Goal: Task Accomplishment & Management: Manage account settings

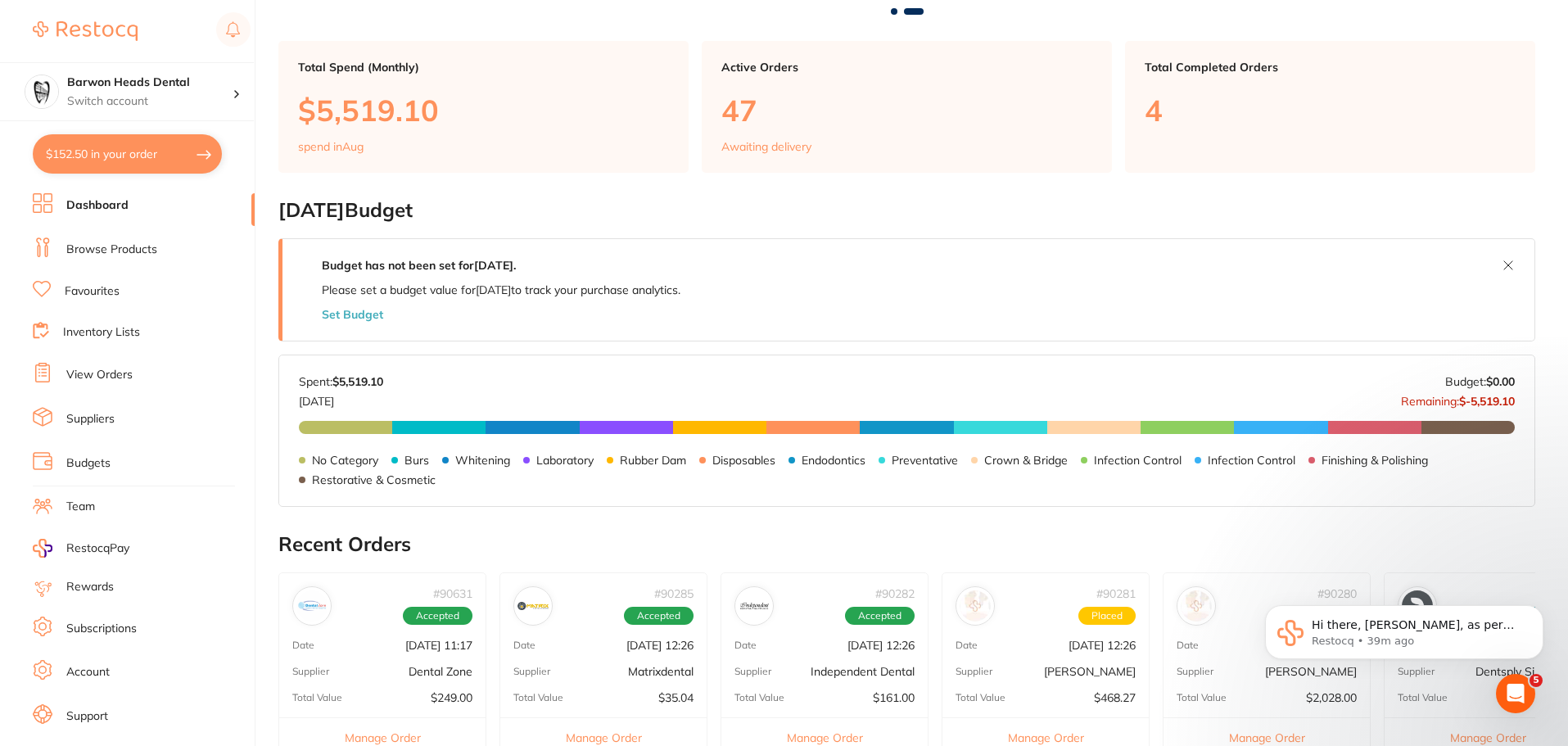
scroll to position [410, 0]
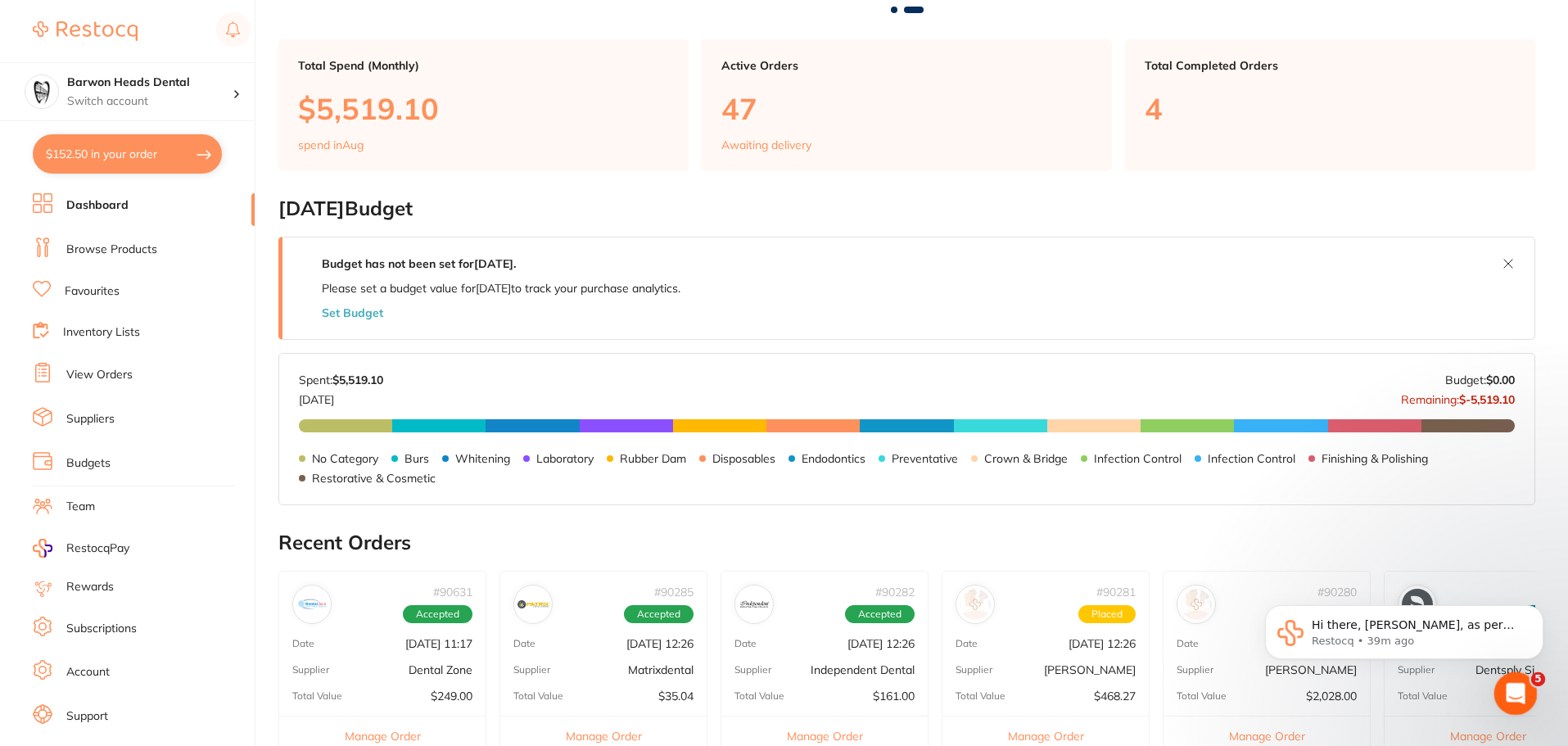
click at [1498, 691] on div "Open Intercom Messenger" at bounding box center [1512, 690] width 54 height 54
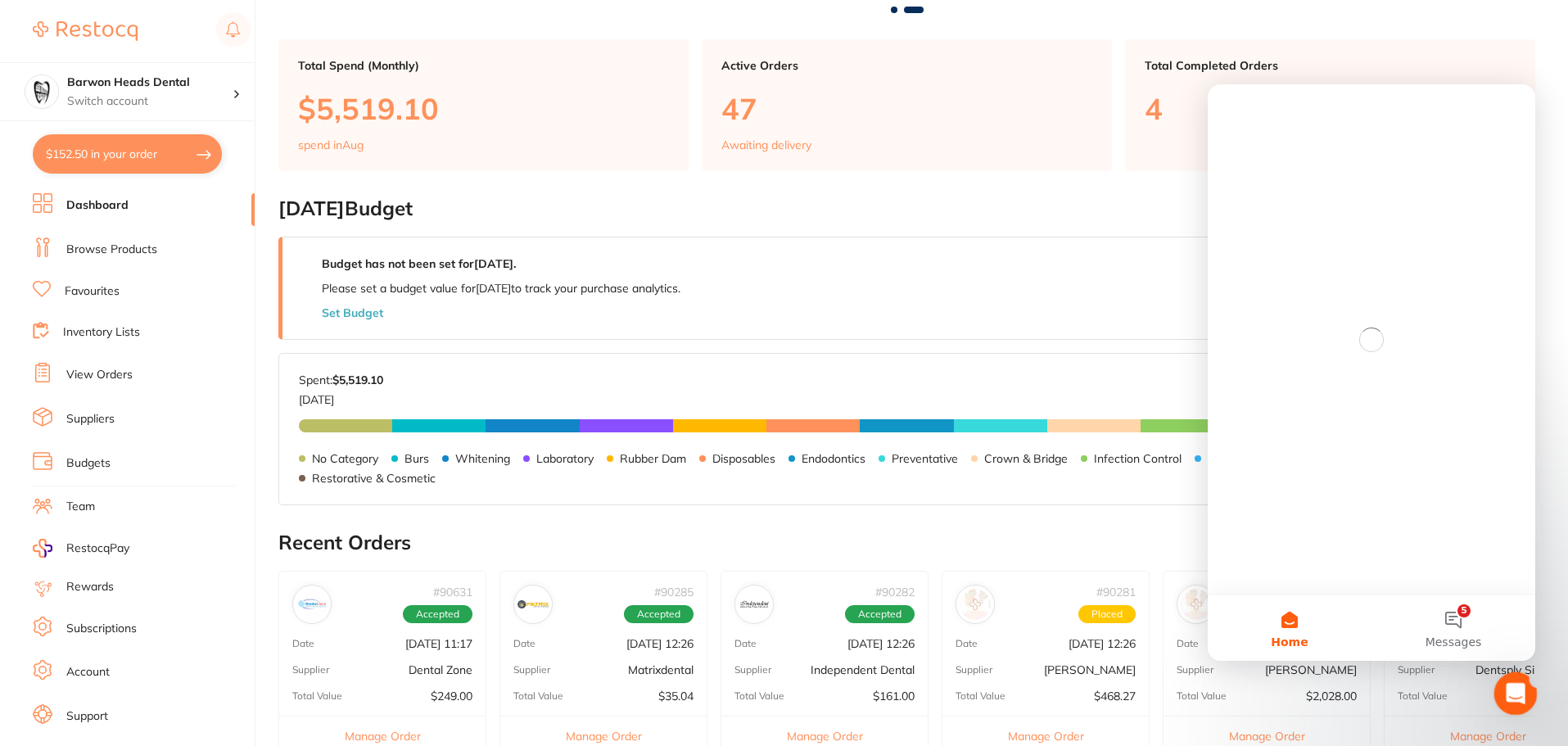
scroll to position [0, 0]
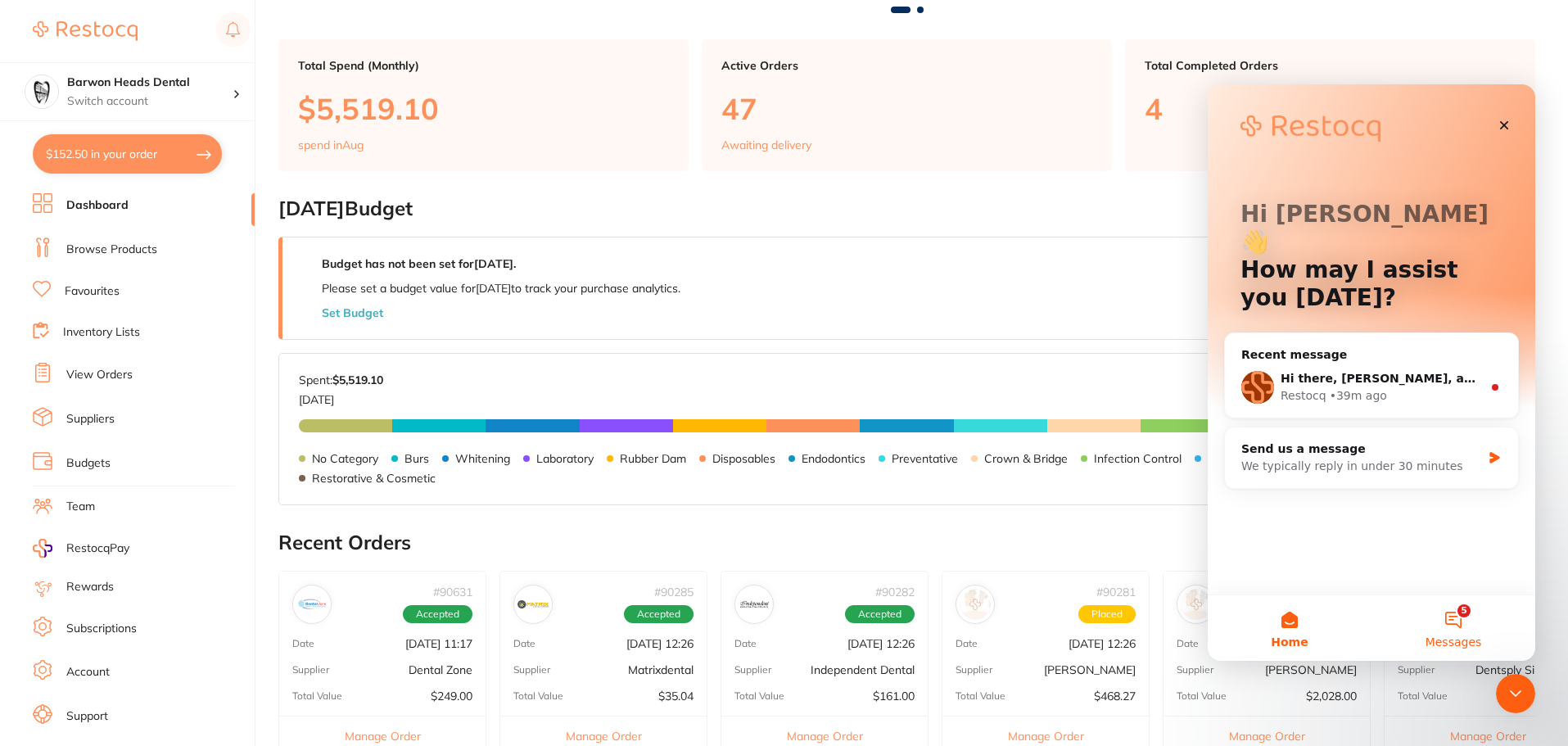
click at [1440, 622] on button "5 Messages" at bounding box center [1452, 627] width 164 height 66
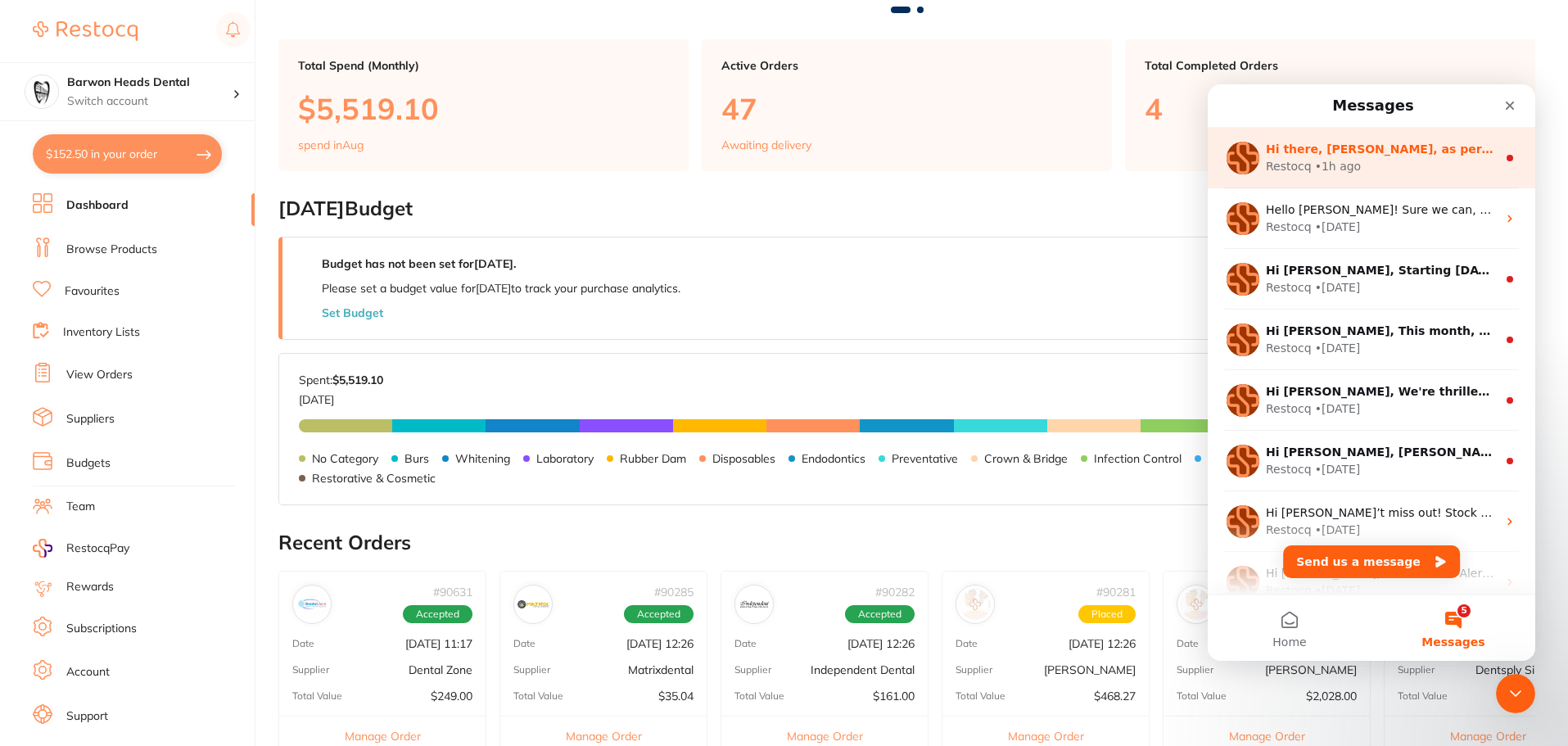
click at [1360, 158] on div "Restocq • 1h ago" at bounding box center [1381, 167] width 231 height 18
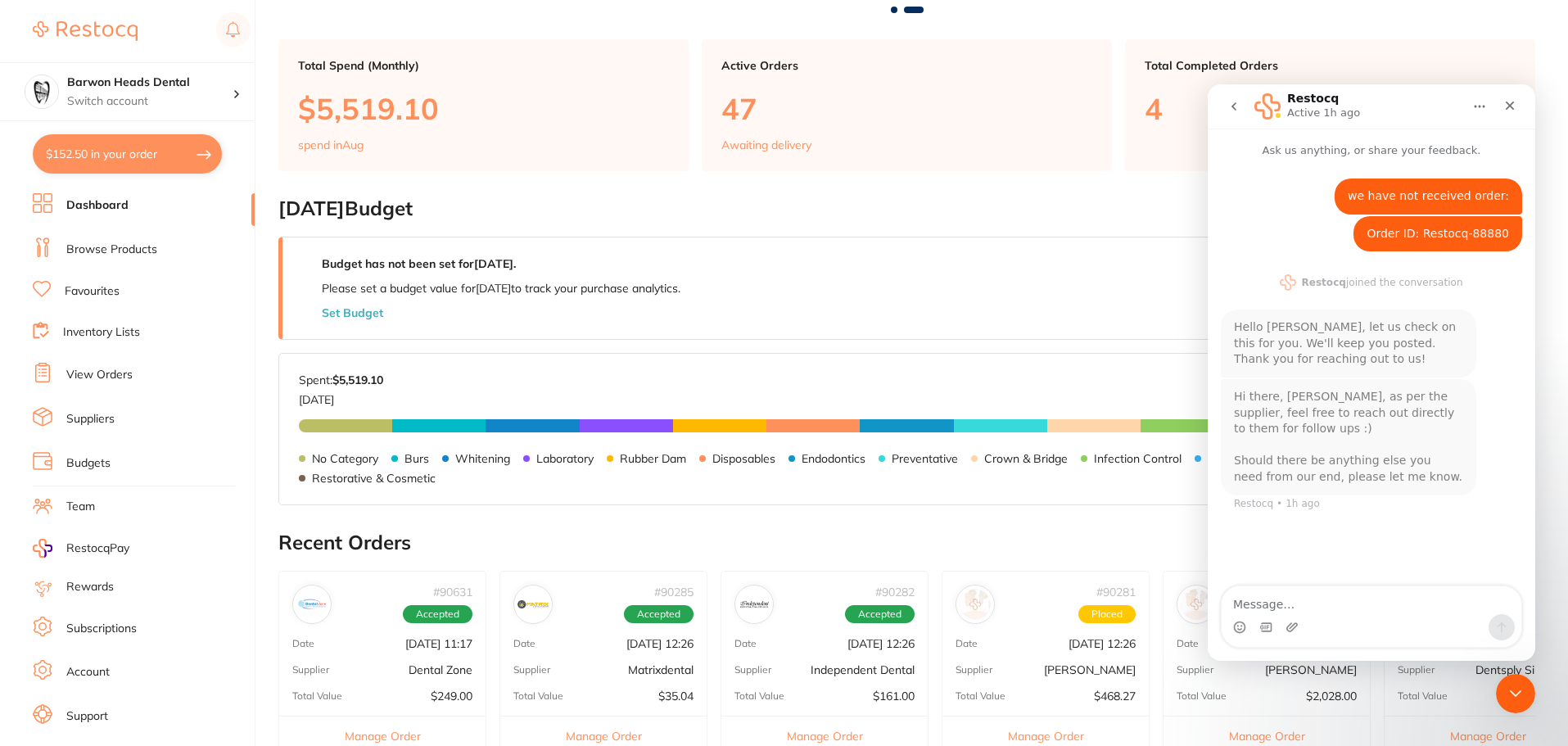
scroll to position [3, 0]
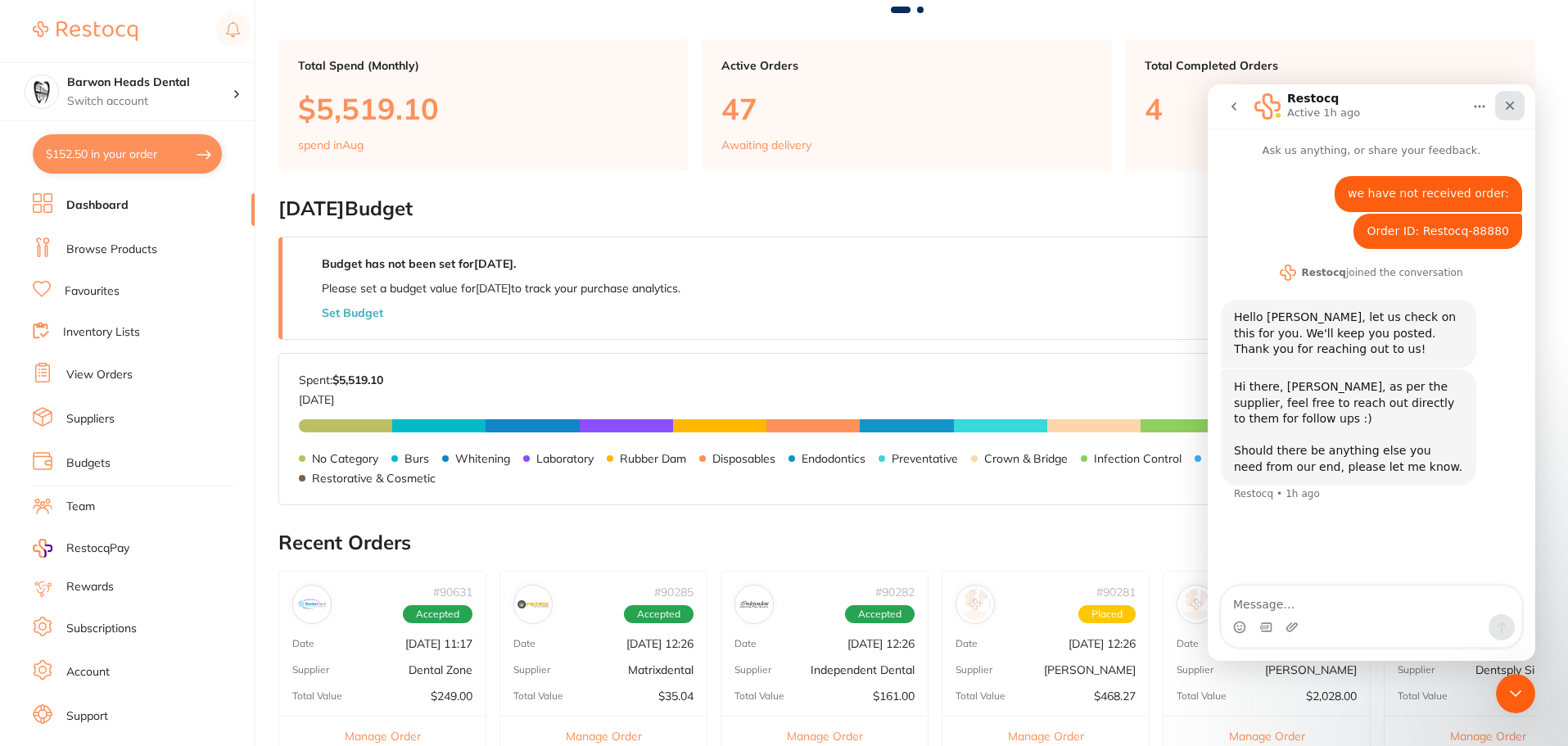
click at [1511, 103] on icon "Close" at bounding box center [1509, 106] width 9 height 9
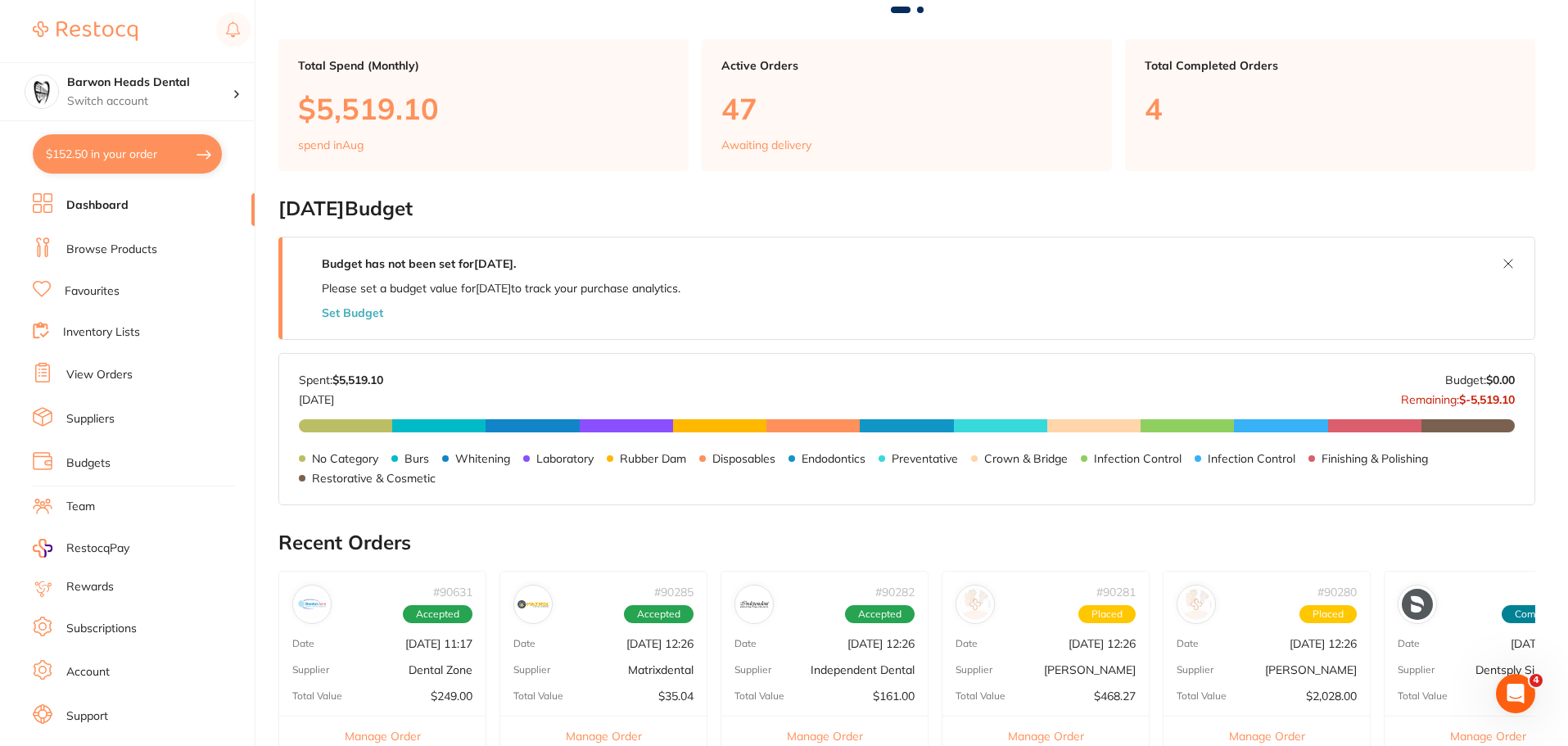
scroll to position [0, 0]
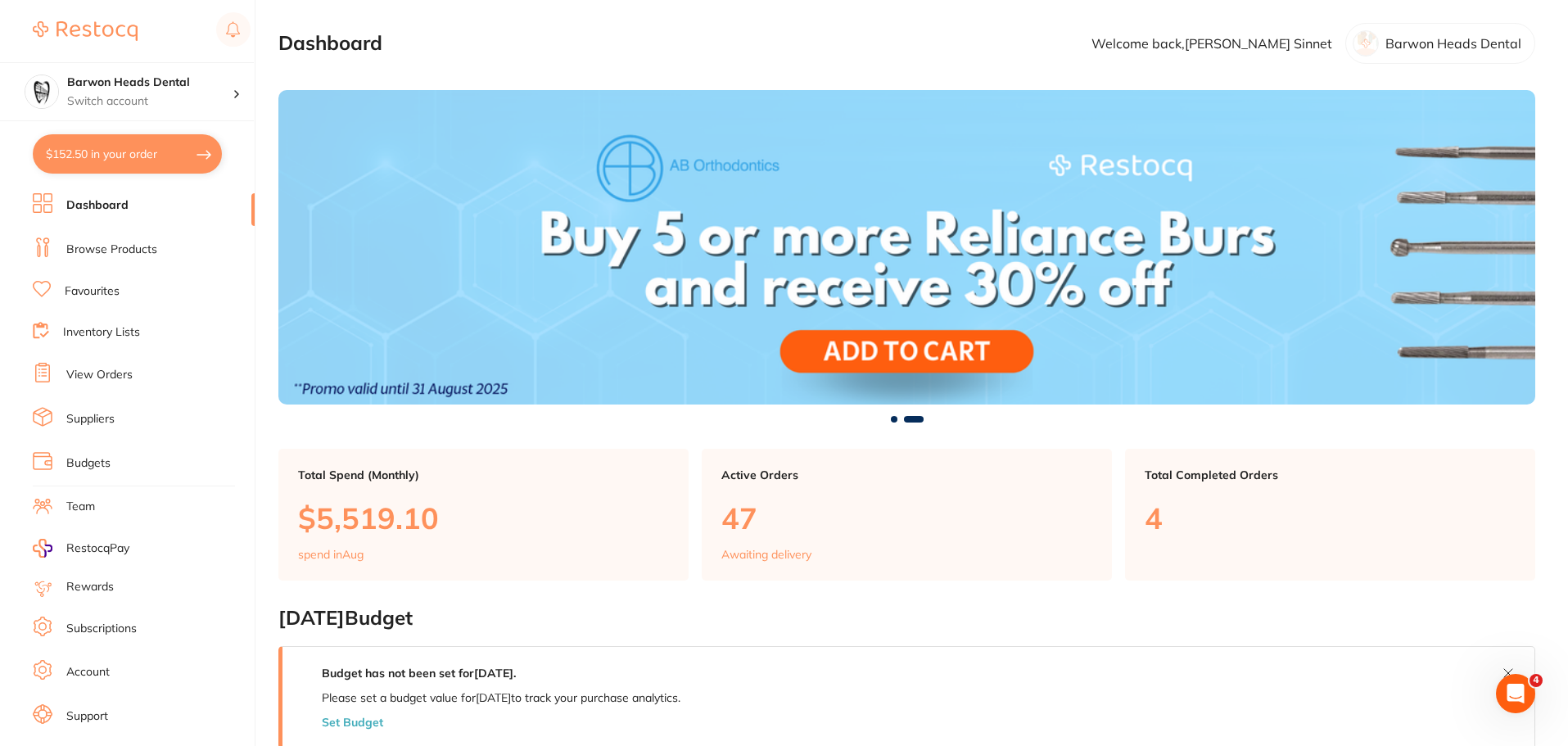
click at [1304, 46] on p "Welcome back, Martin Sinnet" at bounding box center [1212, 43] width 241 height 15
click at [1385, 42] on div "Barwon Heads Dental" at bounding box center [1440, 43] width 190 height 41
drag, startPoint x: 1423, startPoint y: 44, endPoint x: 1360, endPoint y: 42, distance: 63.0
click at [1413, 44] on p "Barwon Heads Dental" at bounding box center [1452, 43] width 136 height 15
drag, startPoint x: 1273, startPoint y: 42, endPoint x: 1093, endPoint y: 38, distance: 180.0
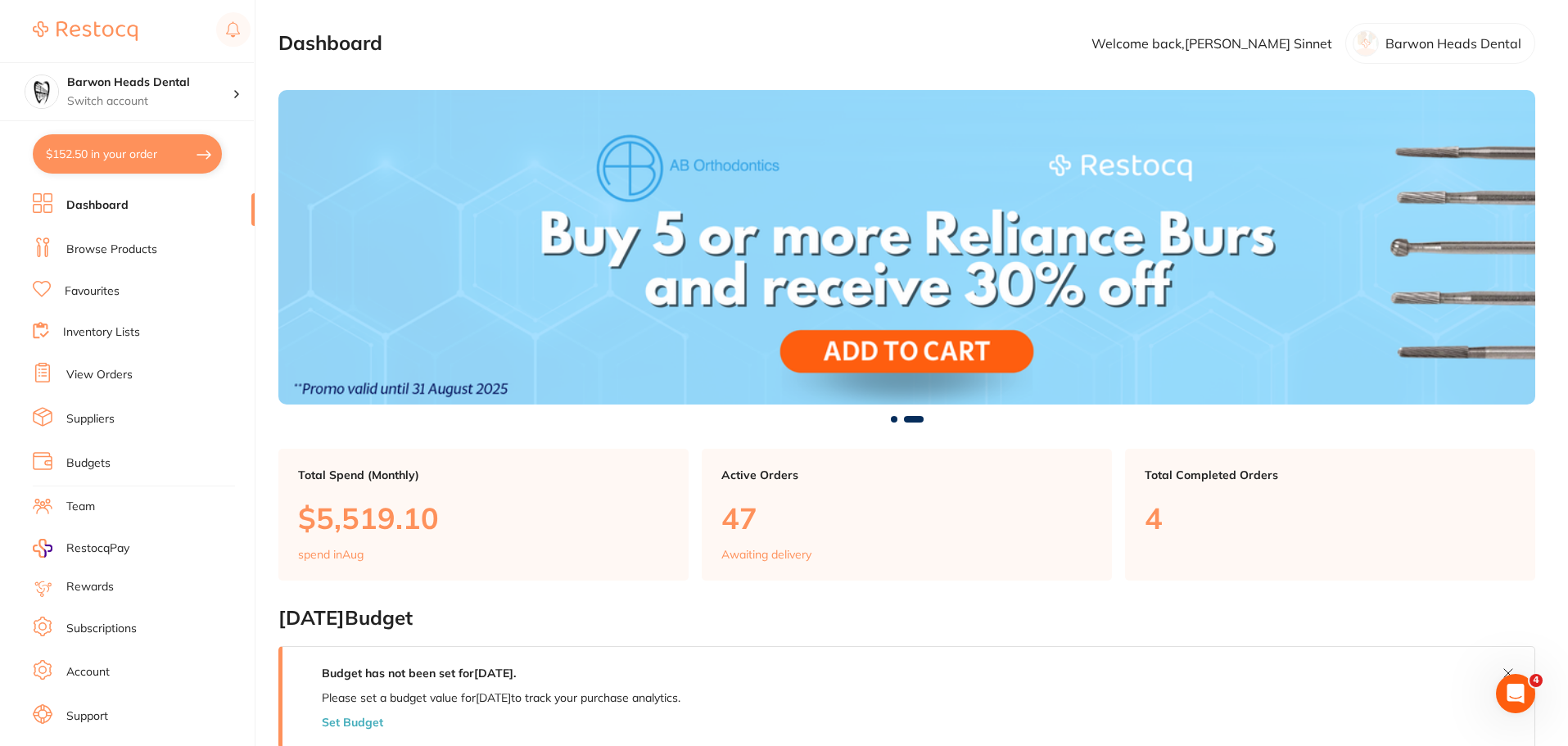
click at [1266, 42] on p "Welcome back, Martin Sinnet" at bounding box center [1212, 43] width 241 height 15
drag, startPoint x: 1208, startPoint y: 44, endPoint x: 929, endPoint y: 46, distance: 279.0
click at [1203, 44] on p "Welcome back, Martin Sinnet" at bounding box center [1212, 43] width 241 height 15
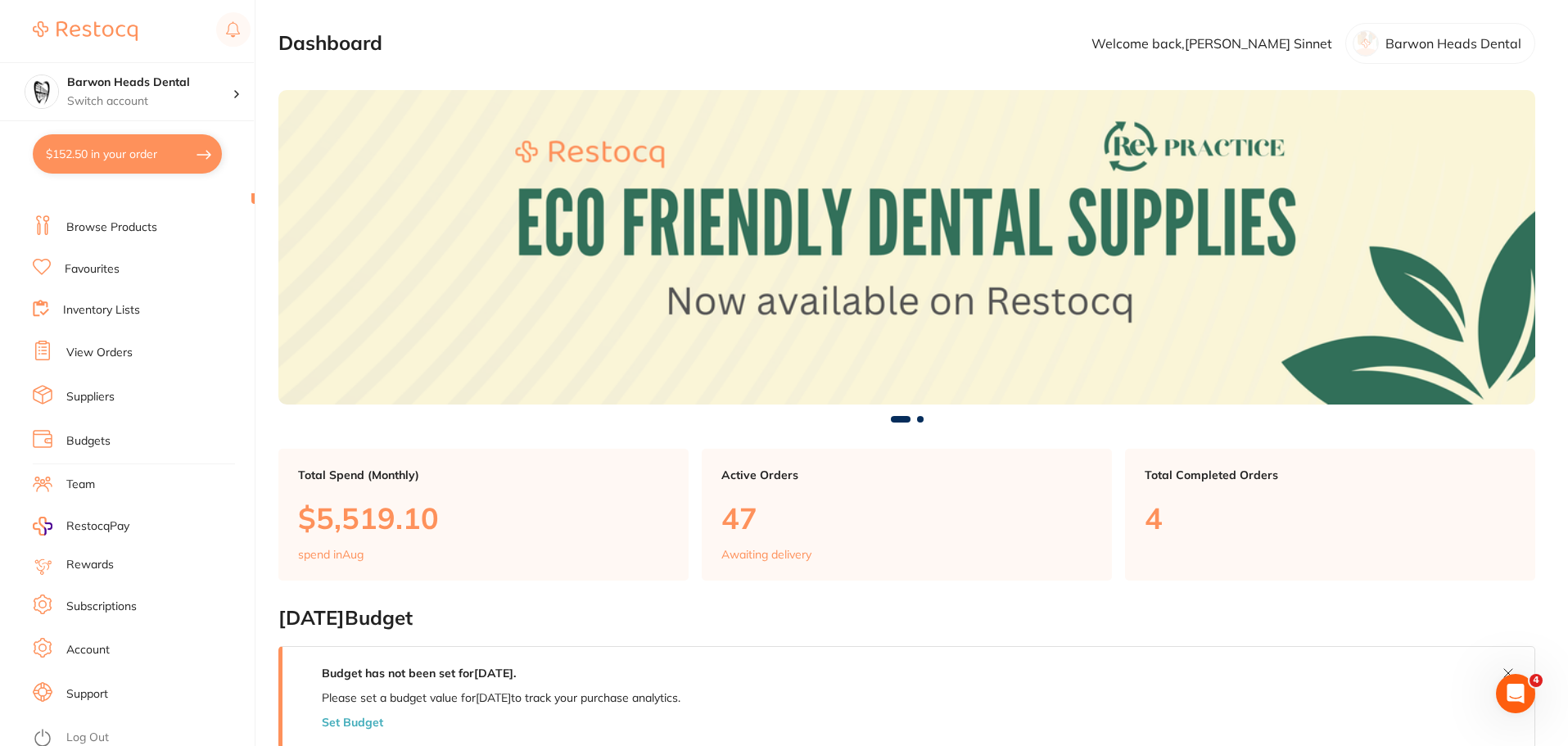
scroll to position [27, 0]
click at [97, 652] on link "Account" at bounding box center [88, 644] width 43 height 17
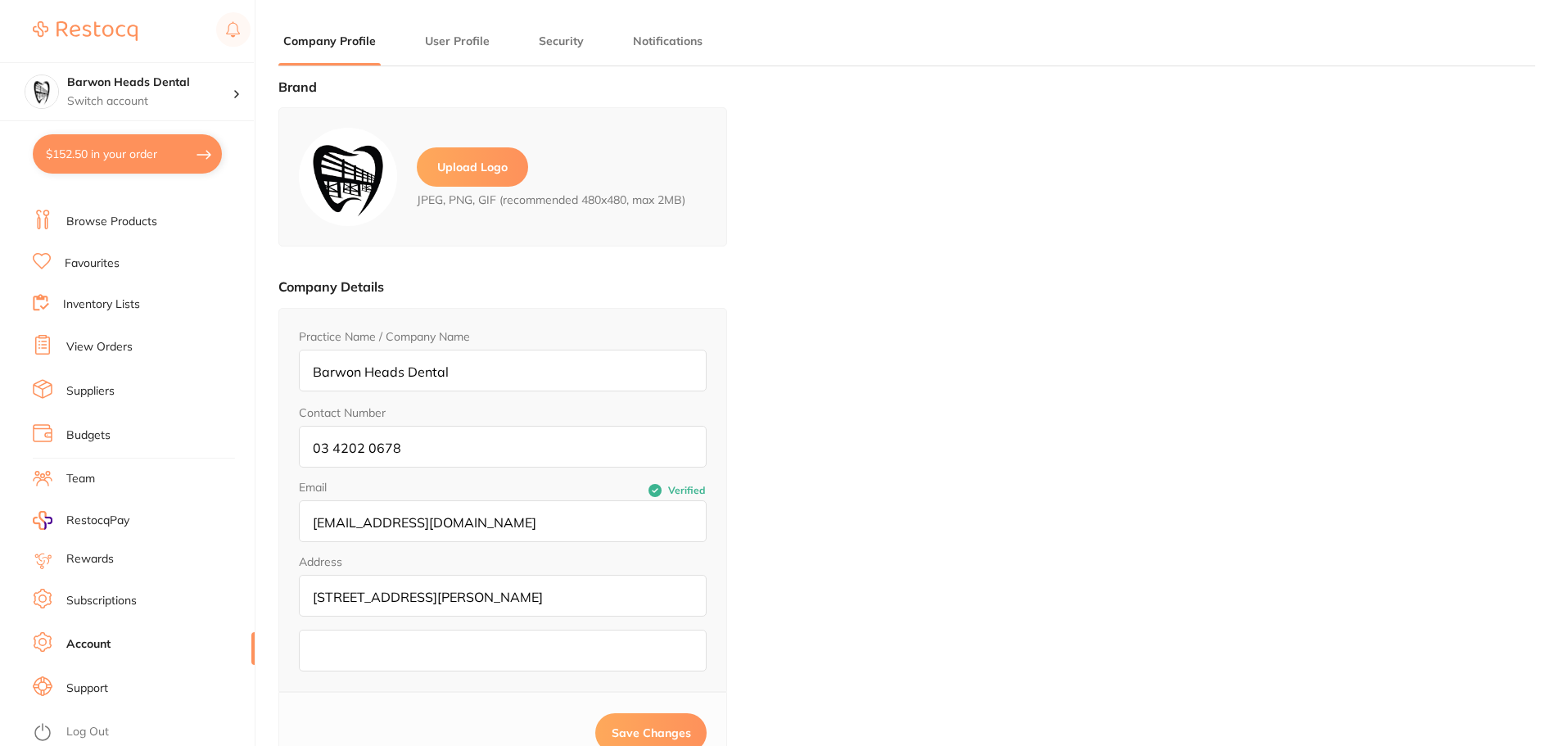
type input "[PERSON_NAME]"
type input "Sinnet"
type input "null"
type input "[PERSON_NAME][EMAIL_ADDRESS][PERSON_NAME][DOMAIN_NAME]"
click at [141, 605] on li "Subscriptions" at bounding box center [143, 601] width 221 height 25
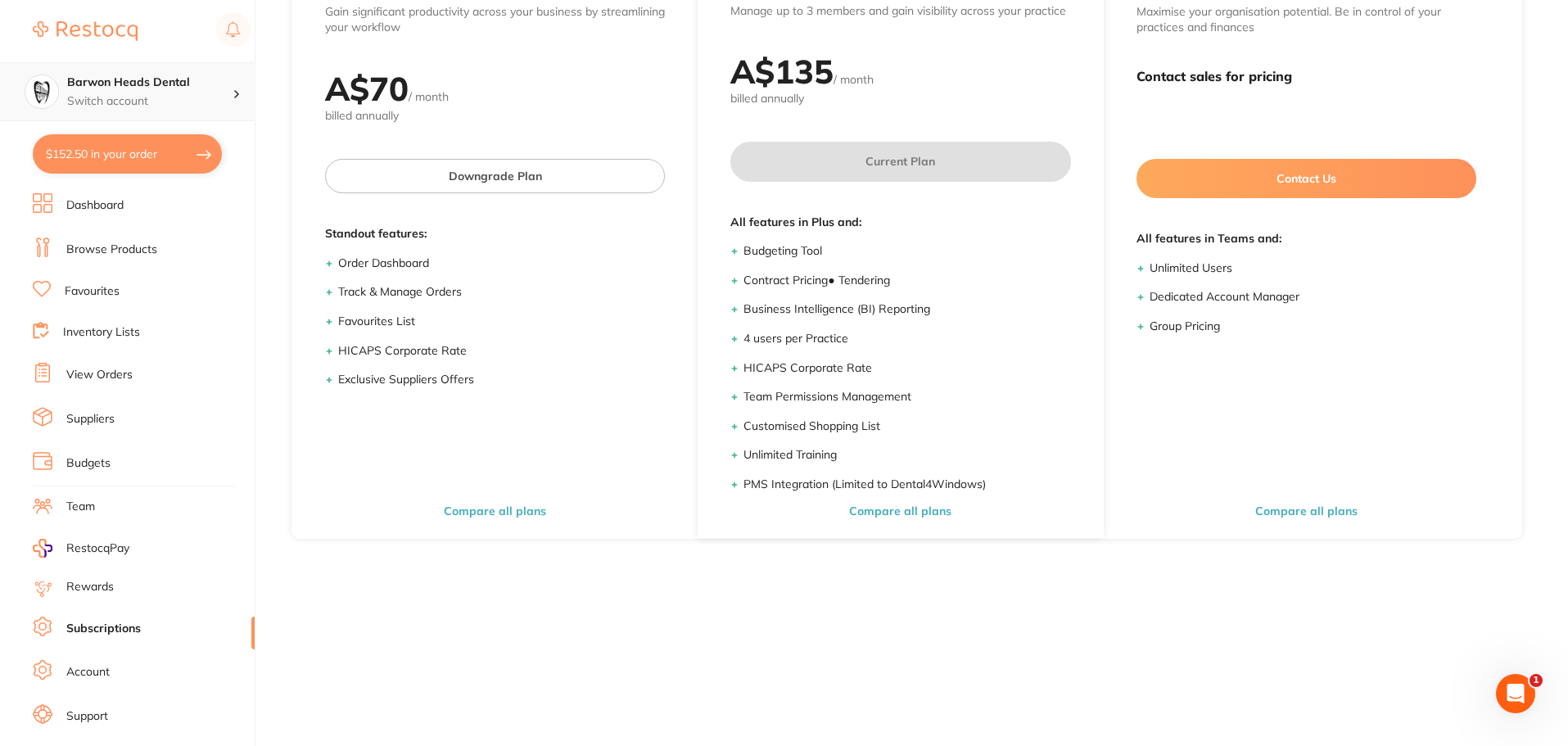
click at [221, 97] on p "Switch account" at bounding box center [149, 101] width 166 height 17
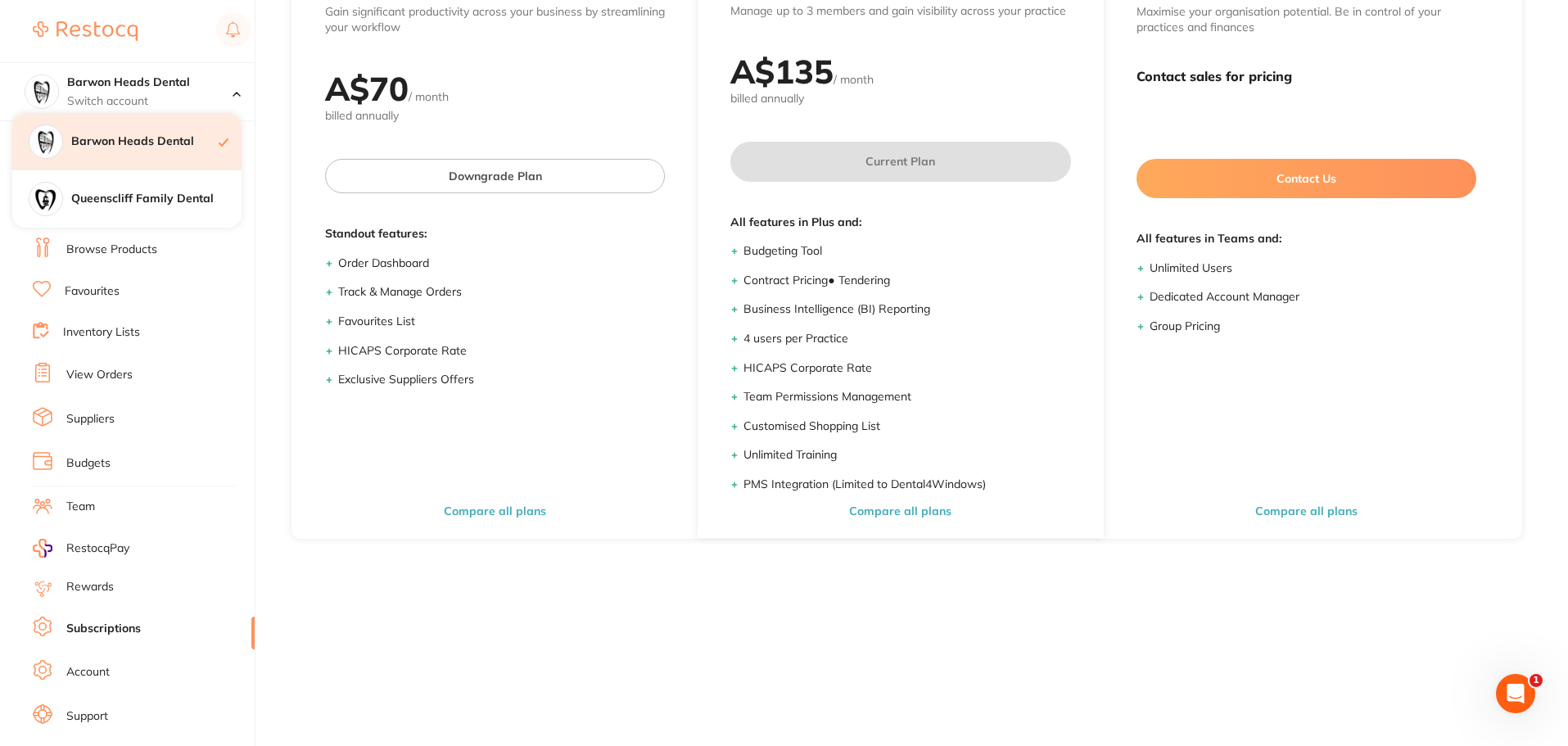
click at [129, 139] on h4 "Barwon Heads Dental" at bounding box center [145, 141] width 147 height 17
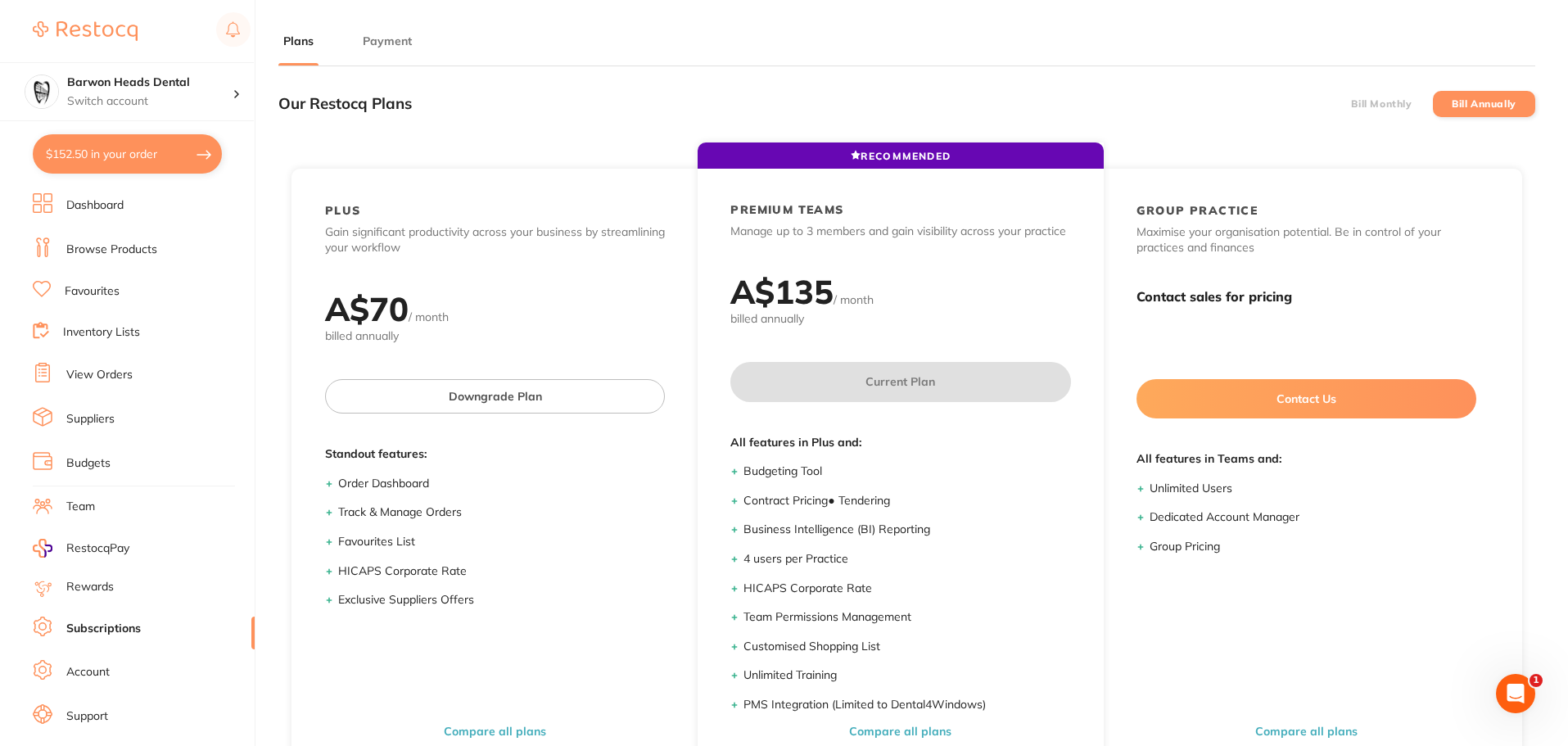
click at [377, 45] on button "Payment" at bounding box center [387, 41] width 59 height 16
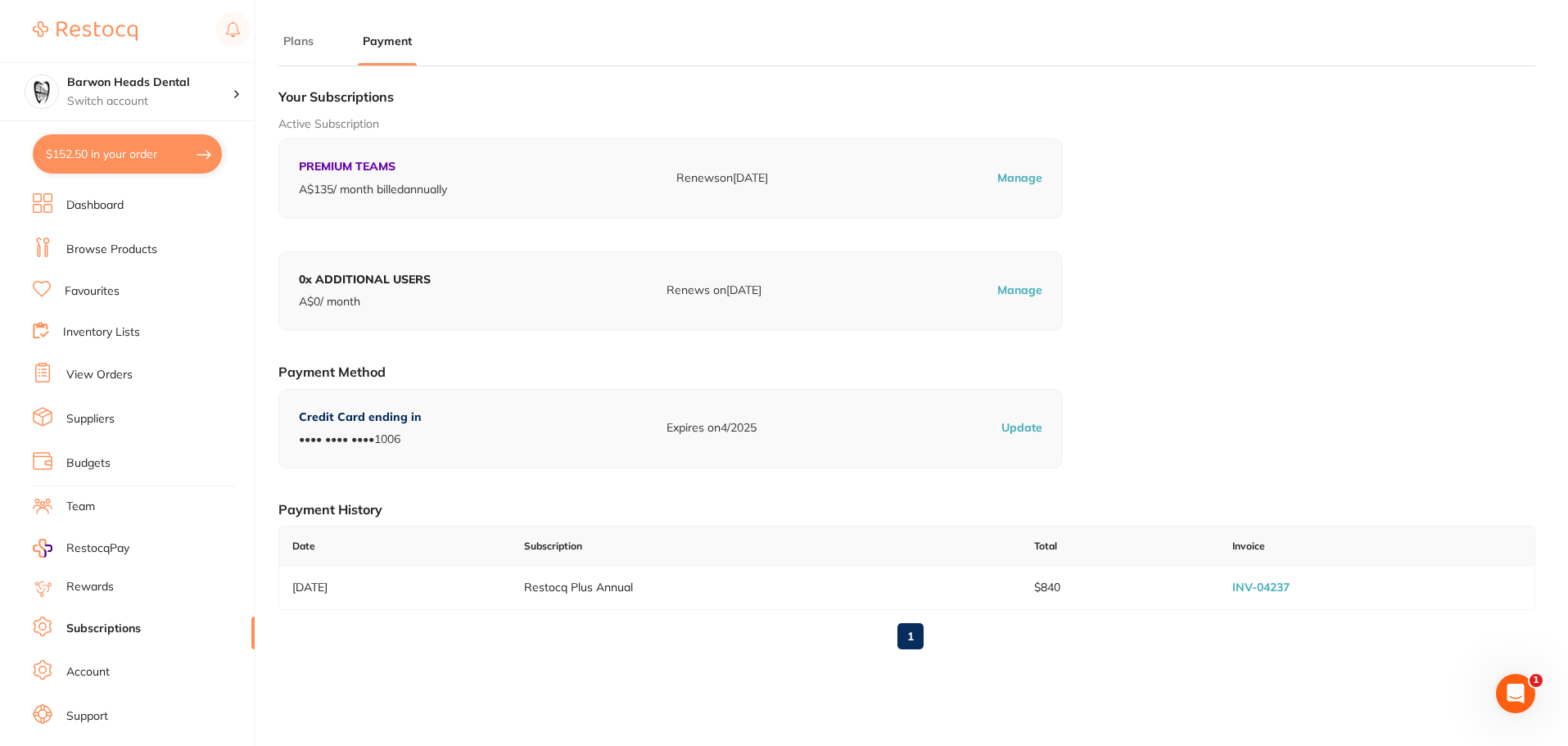
click at [311, 39] on button "Plans" at bounding box center [298, 41] width 40 height 16
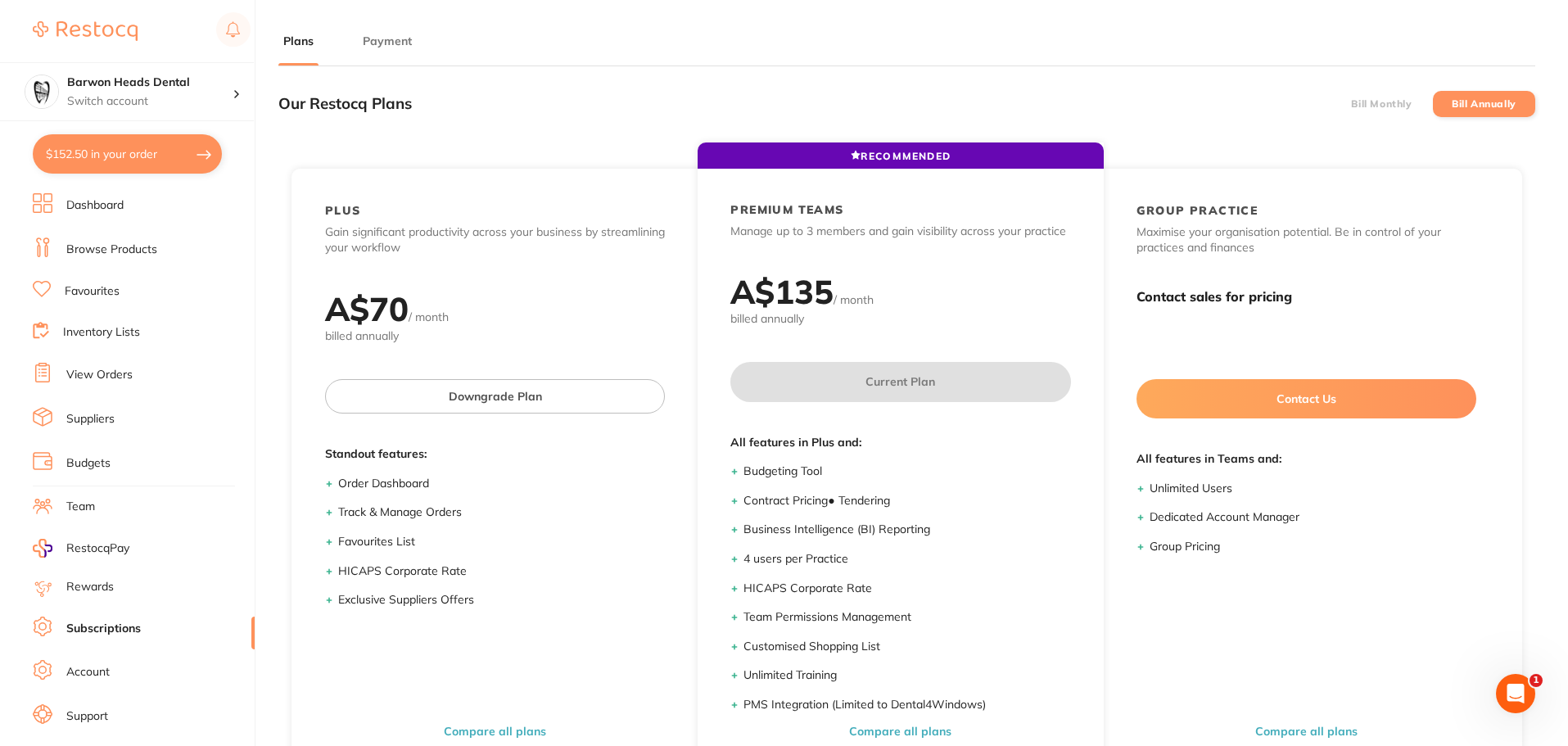
click at [98, 691] on ul "Dashboard Browse Products Favourites Inventory Lists View Orders Suppliers Budg…" at bounding box center [143, 475] width 221 height 565
click at [102, 678] on link "Account" at bounding box center [88, 671] width 43 height 17
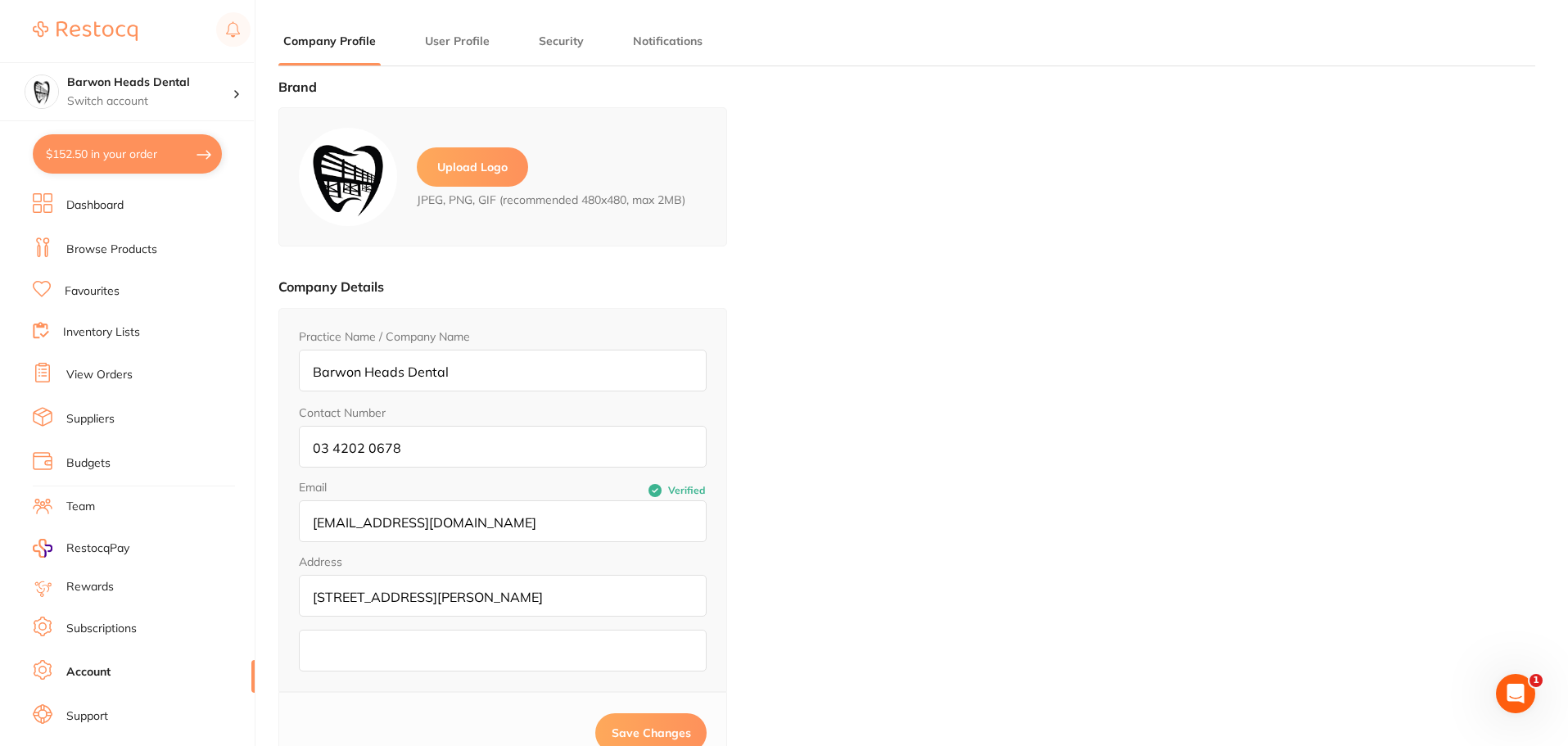
type input "[PERSON_NAME]"
type input "Sinnet"
type input "null"
type input "[PERSON_NAME][EMAIL_ADDRESS][PERSON_NAME][DOMAIN_NAME]"
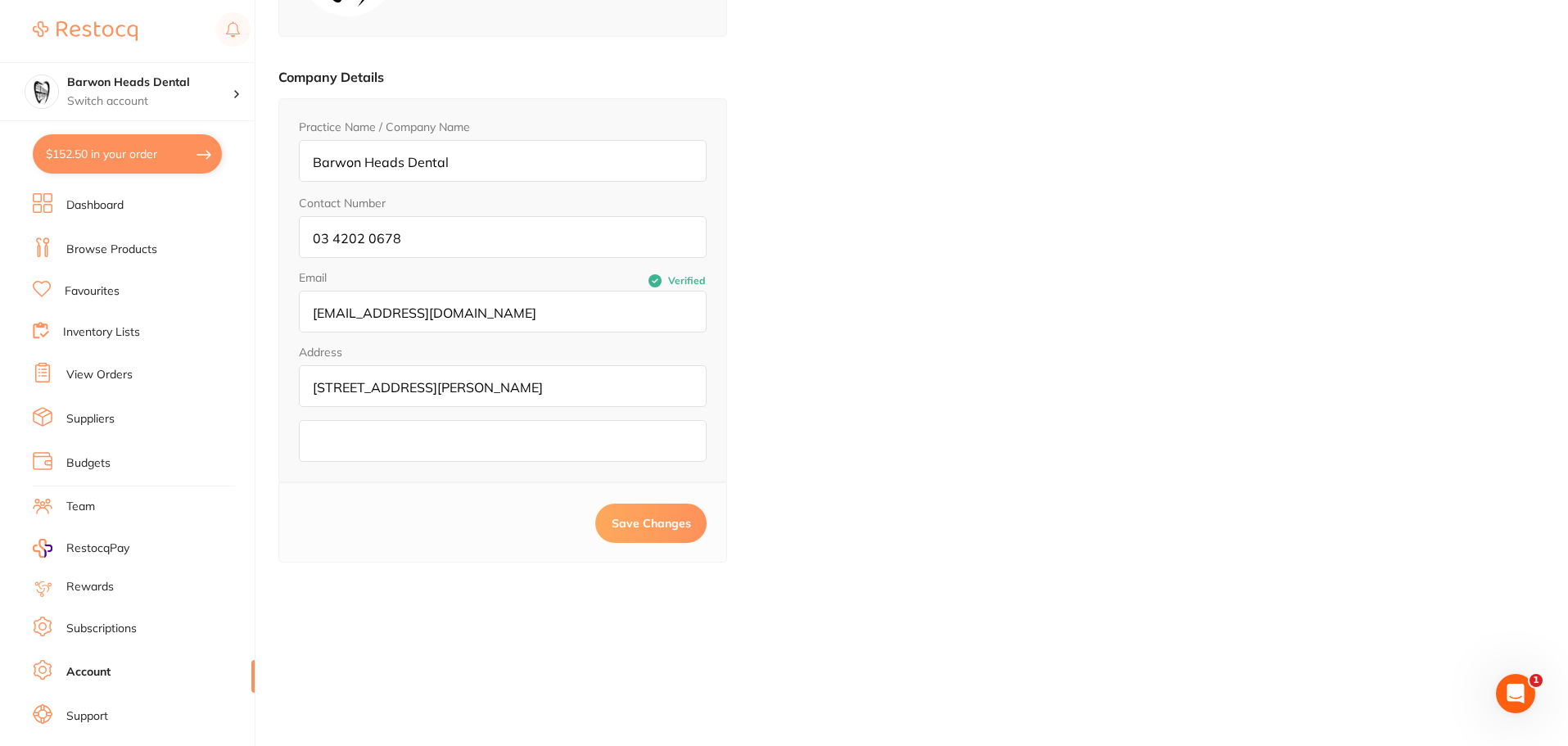
scroll to position [221, 0]
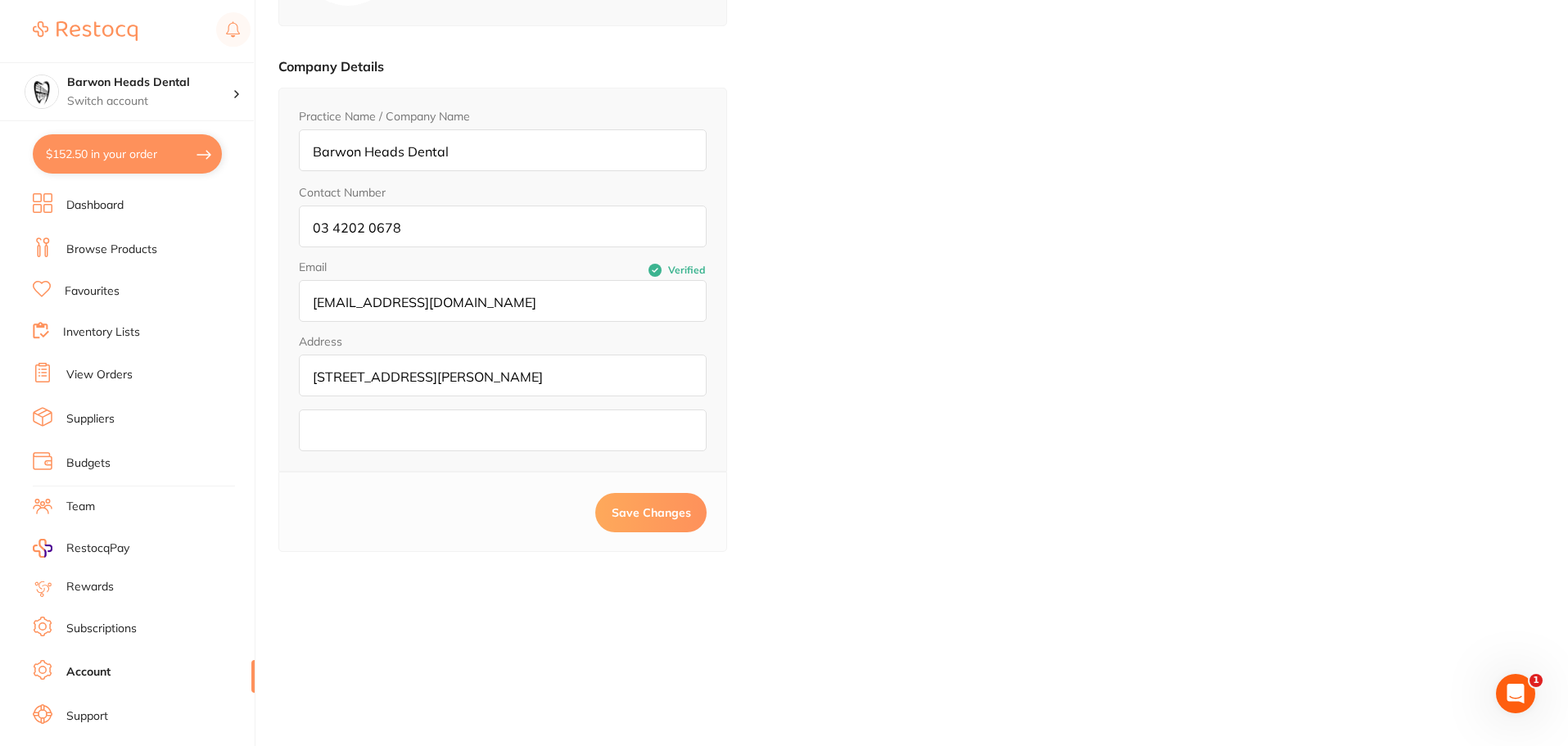
click at [101, 556] on span "RestocqPay" at bounding box center [98, 548] width 63 height 17
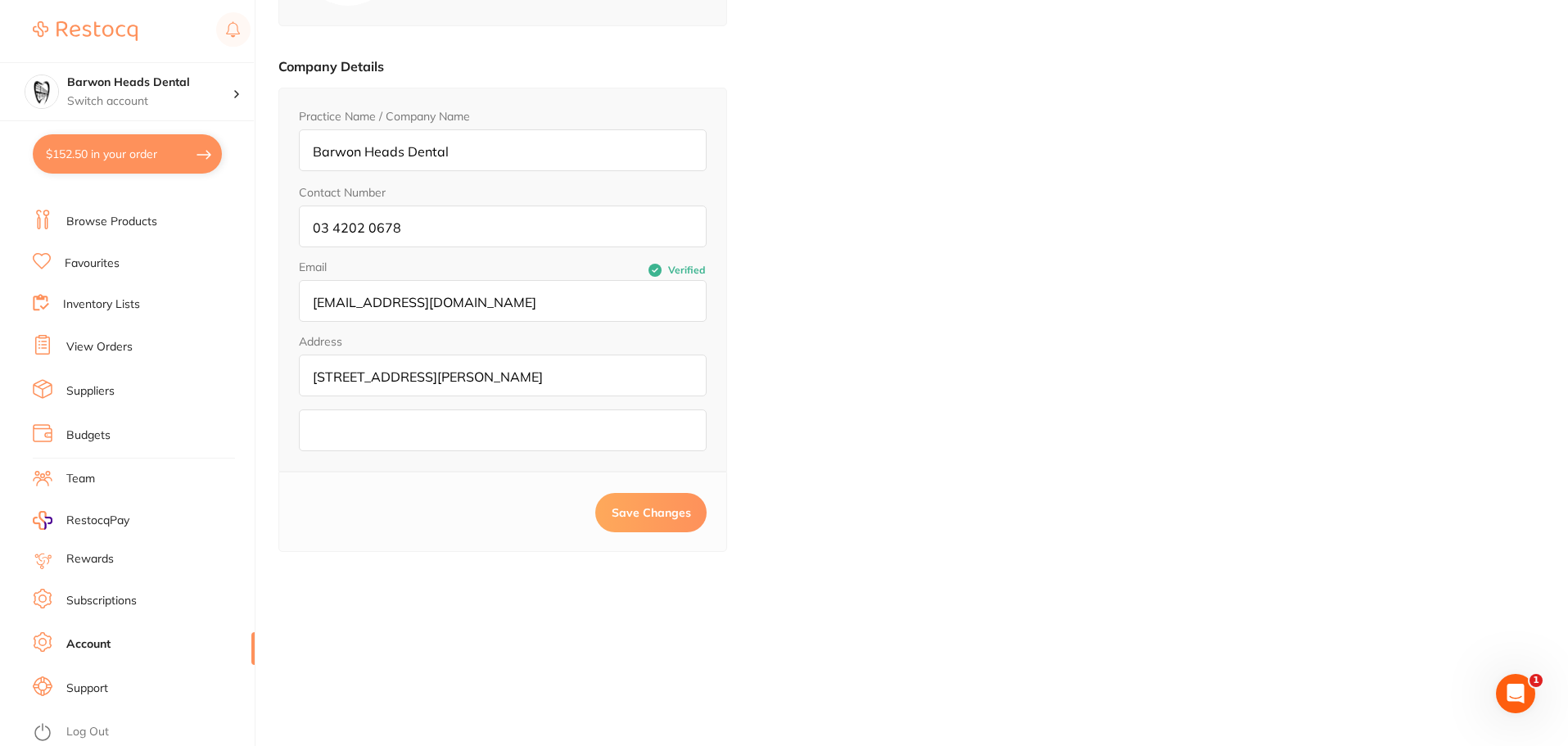
click at [120, 604] on link "Subscriptions" at bounding box center [102, 601] width 71 height 17
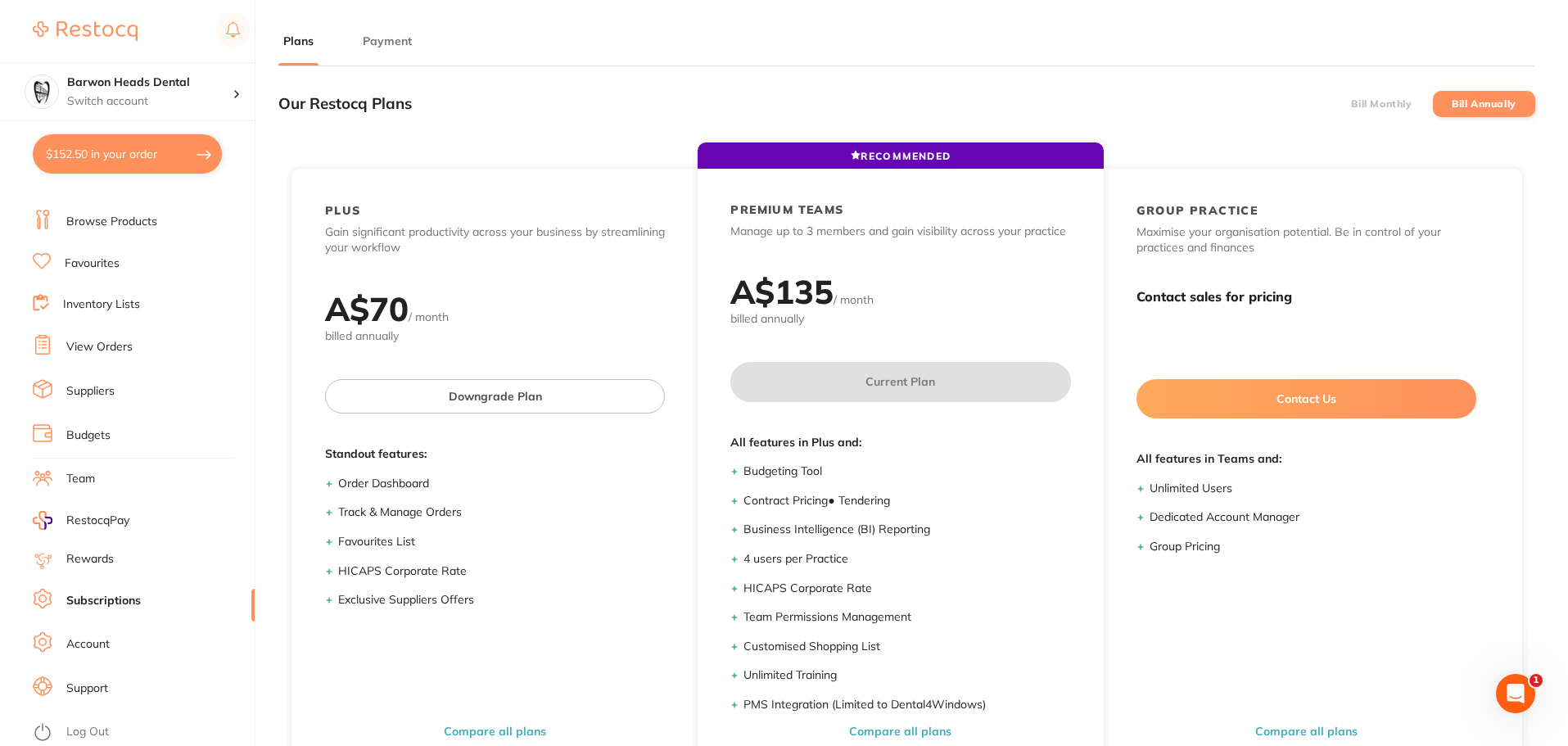
click at [100, 560] on link "Rewards" at bounding box center [90, 559] width 47 height 17
click at [131, 487] on li "Team" at bounding box center [143, 478] width 221 height 25
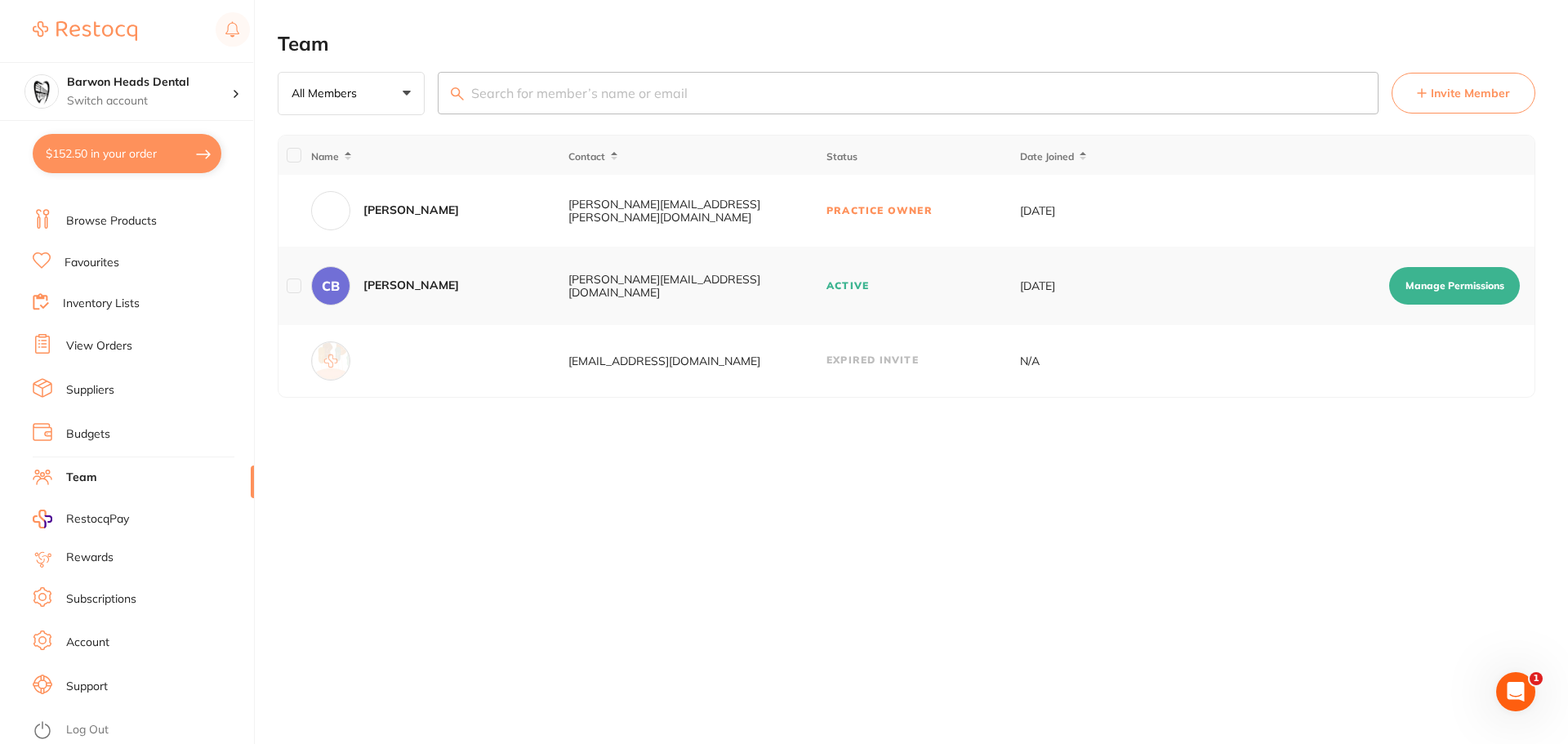
click at [551, 197] on div "[PERSON_NAME]" at bounding box center [439, 210] width 256 height 39
click at [939, 209] on td "Practice Owner" at bounding box center [923, 211] width 194 height 72
click at [1154, 202] on tr "[PERSON_NAME] Sinnet [EMAIL_ADDRESS][PERSON_NAME][DOMAIN_NAME] Practice Owner […" at bounding box center [906, 211] width 1256 height 72
click at [598, 208] on div "[PERSON_NAME][EMAIL_ADDRESS][PERSON_NAME][DOMAIN_NAME]" at bounding box center [696, 210] width 256 height 26
click at [721, 209] on div "[PERSON_NAME][EMAIL_ADDRESS][PERSON_NAME][DOMAIN_NAME]" at bounding box center [696, 210] width 256 height 26
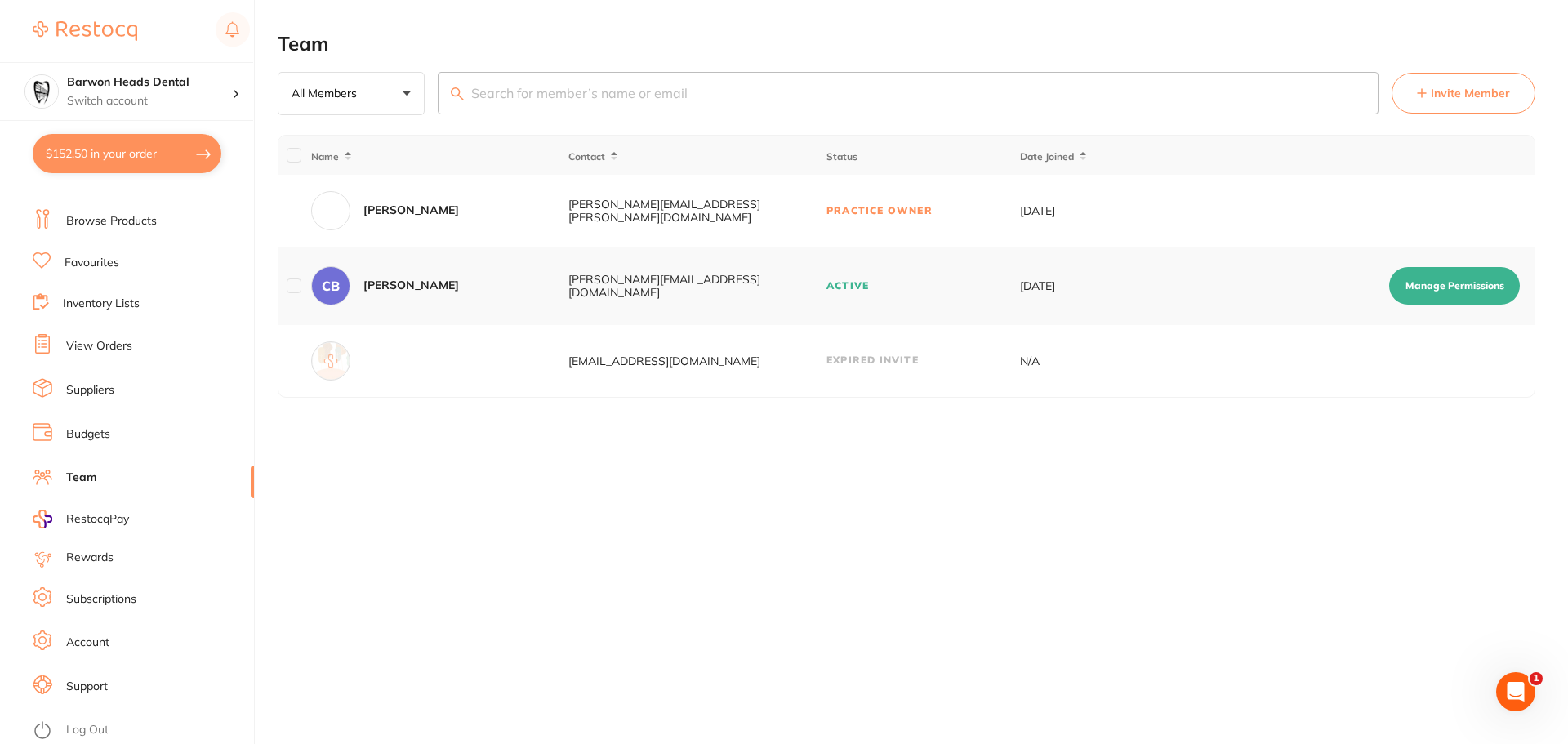
click at [826, 221] on td "Practice Owner" at bounding box center [923, 211] width 194 height 72
click at [792, 217] on div "[PERSON_NAME][EMAIL_ADDRESS][PERSON_NAME][DOMAIN_NAME]" at bounding box center [696, 210] width 256 height 26
click at [930, 210] on td "Practice Owner" at bounding box center [923, 211] width 194 height 72
click at [825, 384] on td "[EMAIL_ADDRESS][DOMAIN_NAME]" at bounding box center [697, 361] width 258 height 72
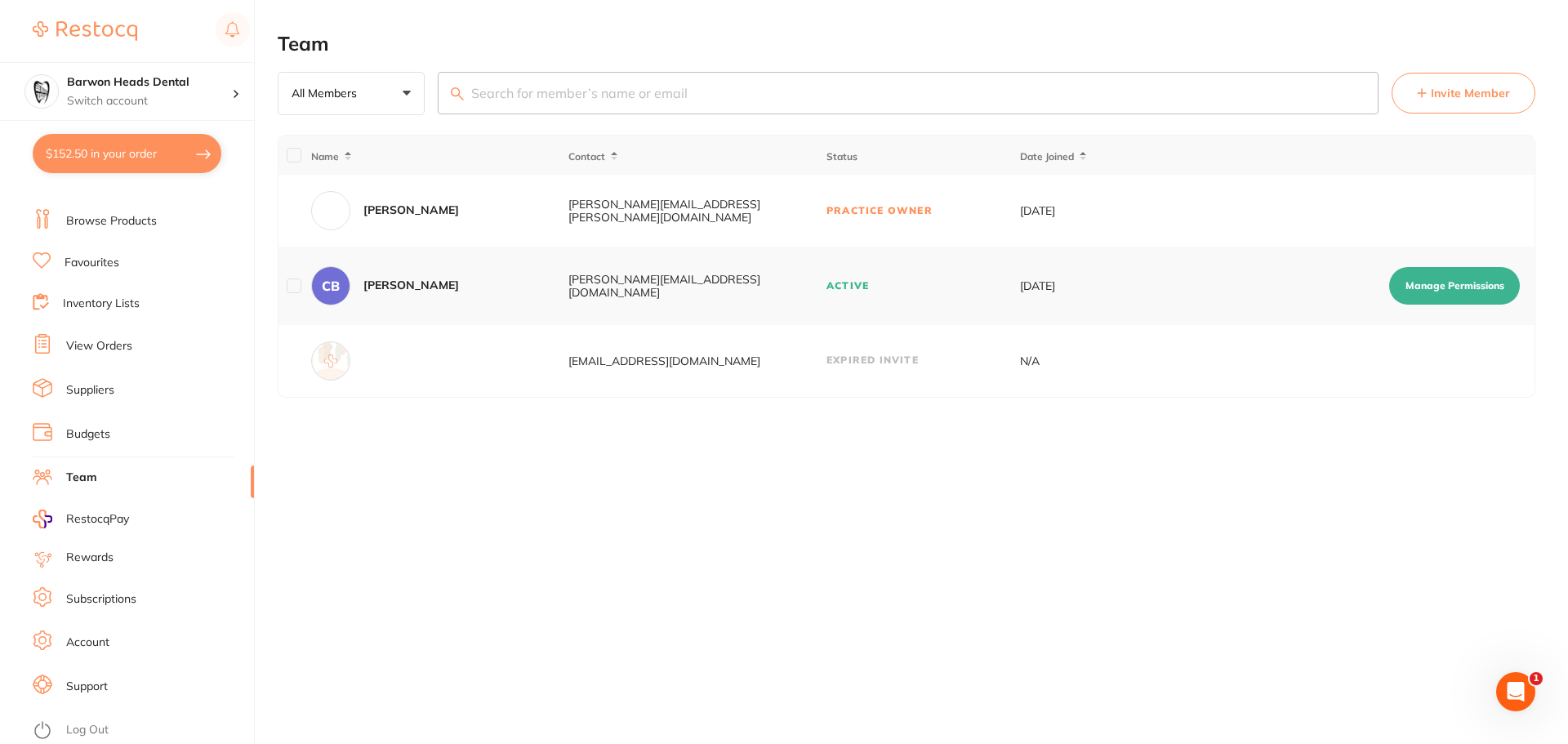
click at [337, 583] on div "Team All Members +0 All Members Active Pending Invite Expired Invite Invite Mem…" at bounding box center [923, 372] width 1290 height 744
click at [103, 642] on link "Account" at bounding box center [88, 642] width 43 height 17
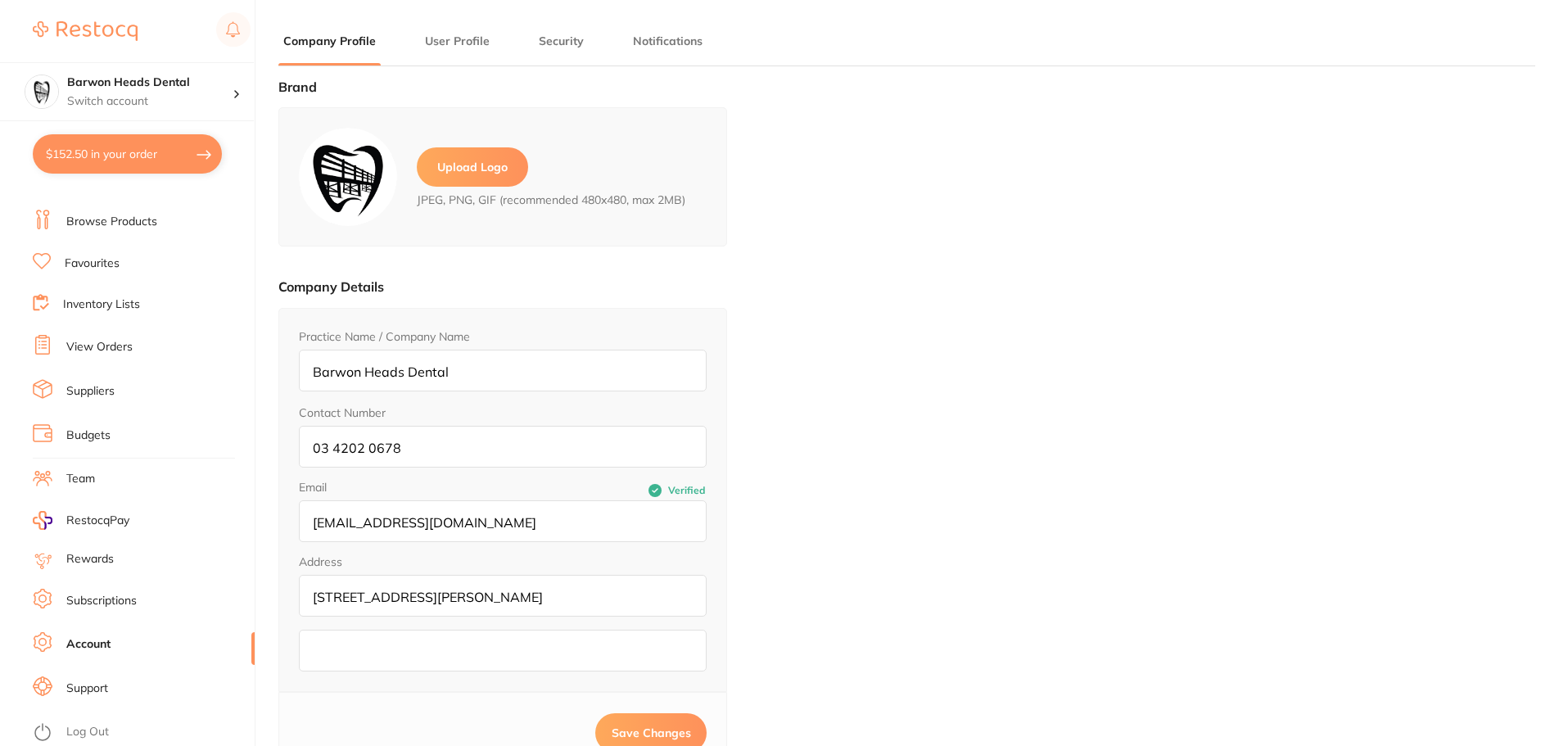
type input "[PERSON_NAME]"
type input "Sinnet"
type input "null"
type input "[PERSON_NAME][EMAIL_ADDRESS][PERSON_NAME][DOMAIN_NAME]"
click at [172, 471] on li "Team" at bounding box center [143, 478] width 221 height 25
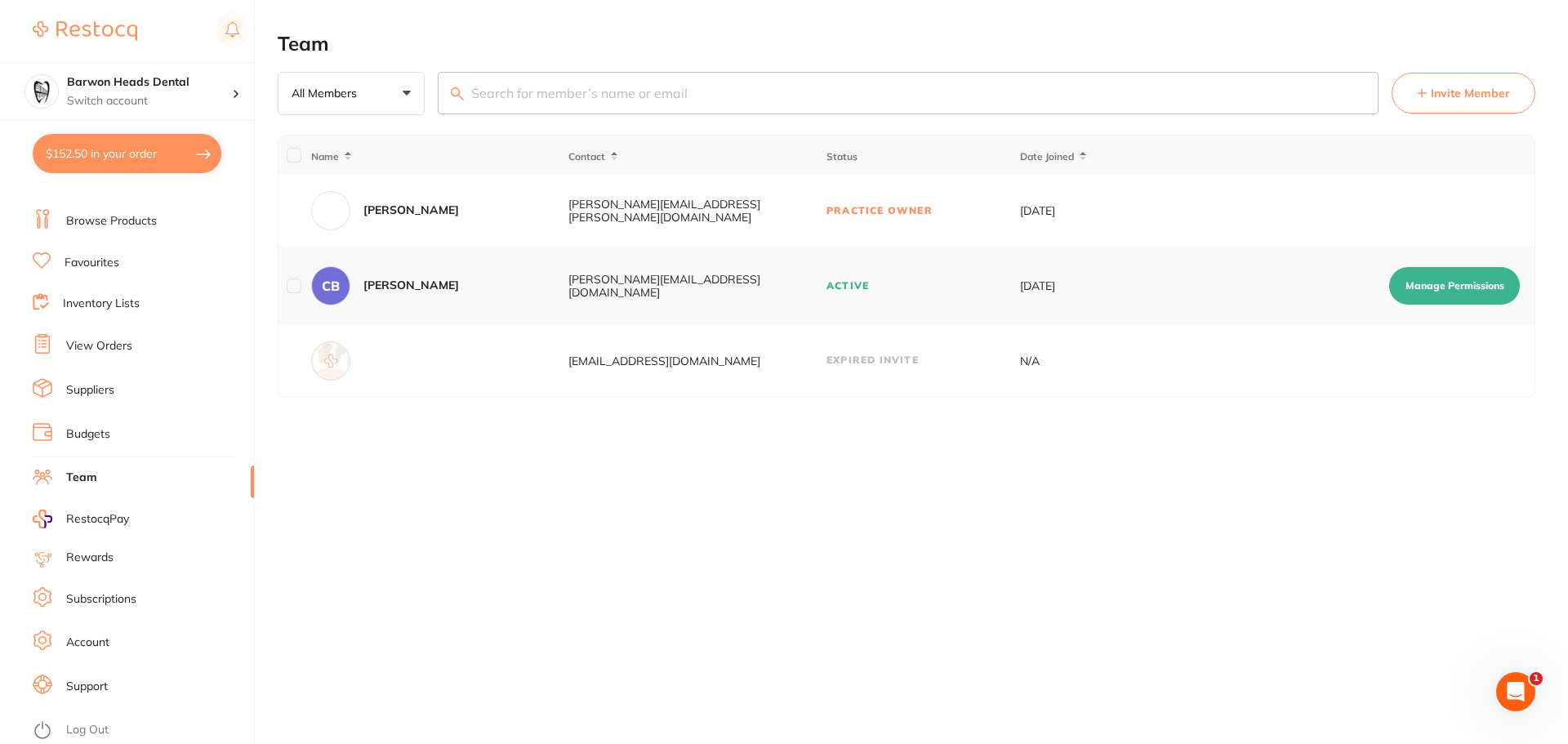
click at [753, 205] on div "[PERSON_NAME][EMAIL_ADDRESS][PERSON_NAME][DOMAIN_NAME]" at bounding box center [696, 210] width 256 height 26
click at [732, 212] on div "[PERSON_NAME][EMAIL_ADDRESS][PERSON_NAME][DOMAIN_NAME]" at bounding box center [696, 210] width 256 height 26
click at [682, 206] on div "[PERSON_NAME][EMAIL_ADDRESS][PERSON_NAME][DOMAIN_NAME]" at bounding box center [696, 210] width 256 height 26
click at [635, 201] on td "[PERSON_NAME][EMAIL_ADDRESS][PERSON_NAME][DOMAIN_NAME]" at bounding box center [697, 211] width 258 height 72
click at [558, 204] on div "[PERSON_NAME]" at bounding box center [439, 210] width 256 height 39
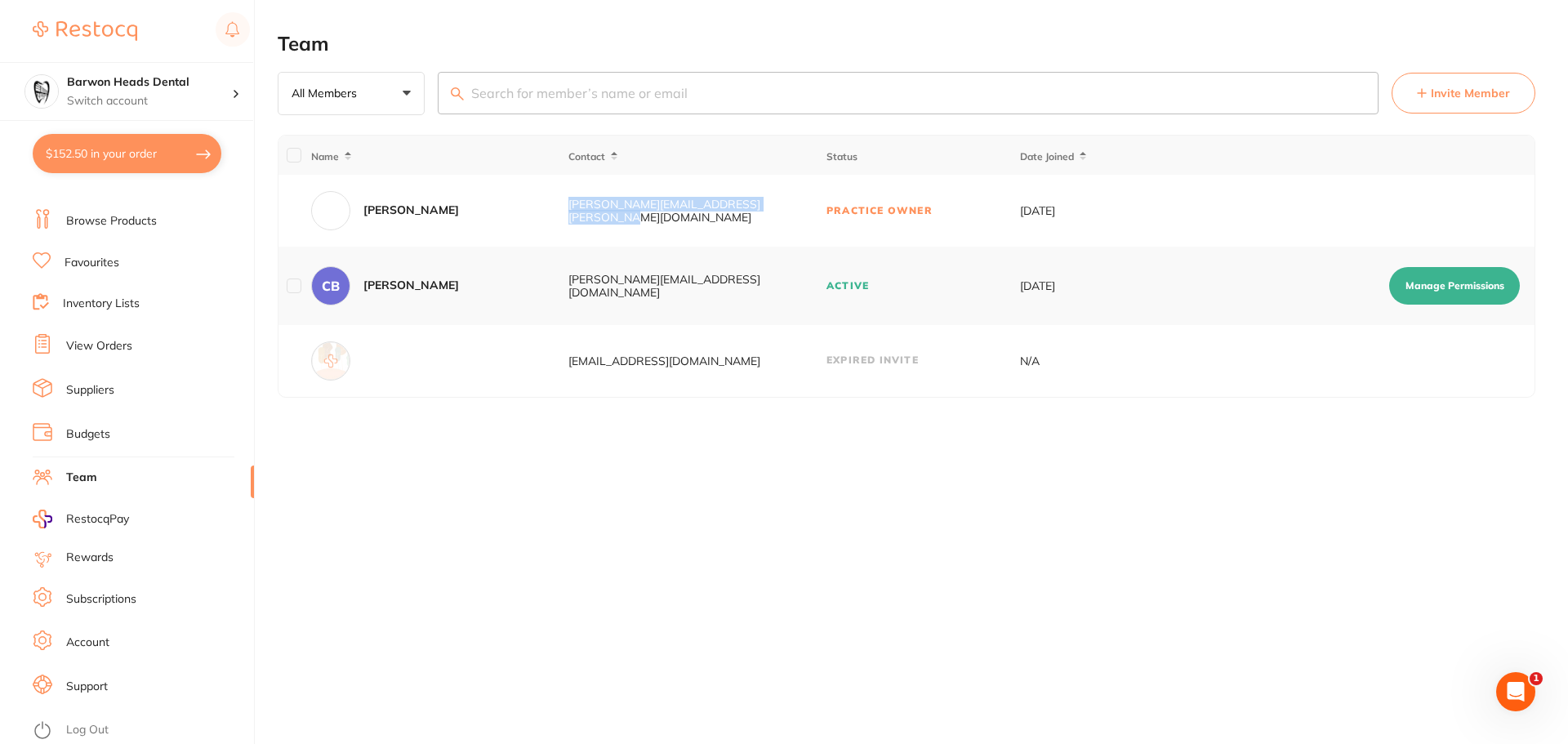
drag, startPoint x: 793, startPoint y: 215, endPoint x: 472, endPoint y: 203, distance: 321.2
click at [472, 203] on tr "[PERSON_NAME] Sinnet [EMAIL_ADDRESS][PERSON_NAME][DOMAIN_NAME] Practice Owner […" at bounding box center [906, 211] width 1256 height 72
click at [793, 215] on div "[PERSON_NAME][EMAIL_ADDRESS][PERSON_NAME][DOMAIN_NAME]" at bounding box center [696, 210] width 256 height 26
drag, startPoint x: 788, startPoint y: 213, endPoint x: 711, endPoint y: 200, distance: 78.1
click at [772, 213] on div "[PERSON_NAME][EMAIL_ADDRESS][PERSON_NAME][DOMAIN_NAME]" at bounding box center [696, 210] width 256 height 26
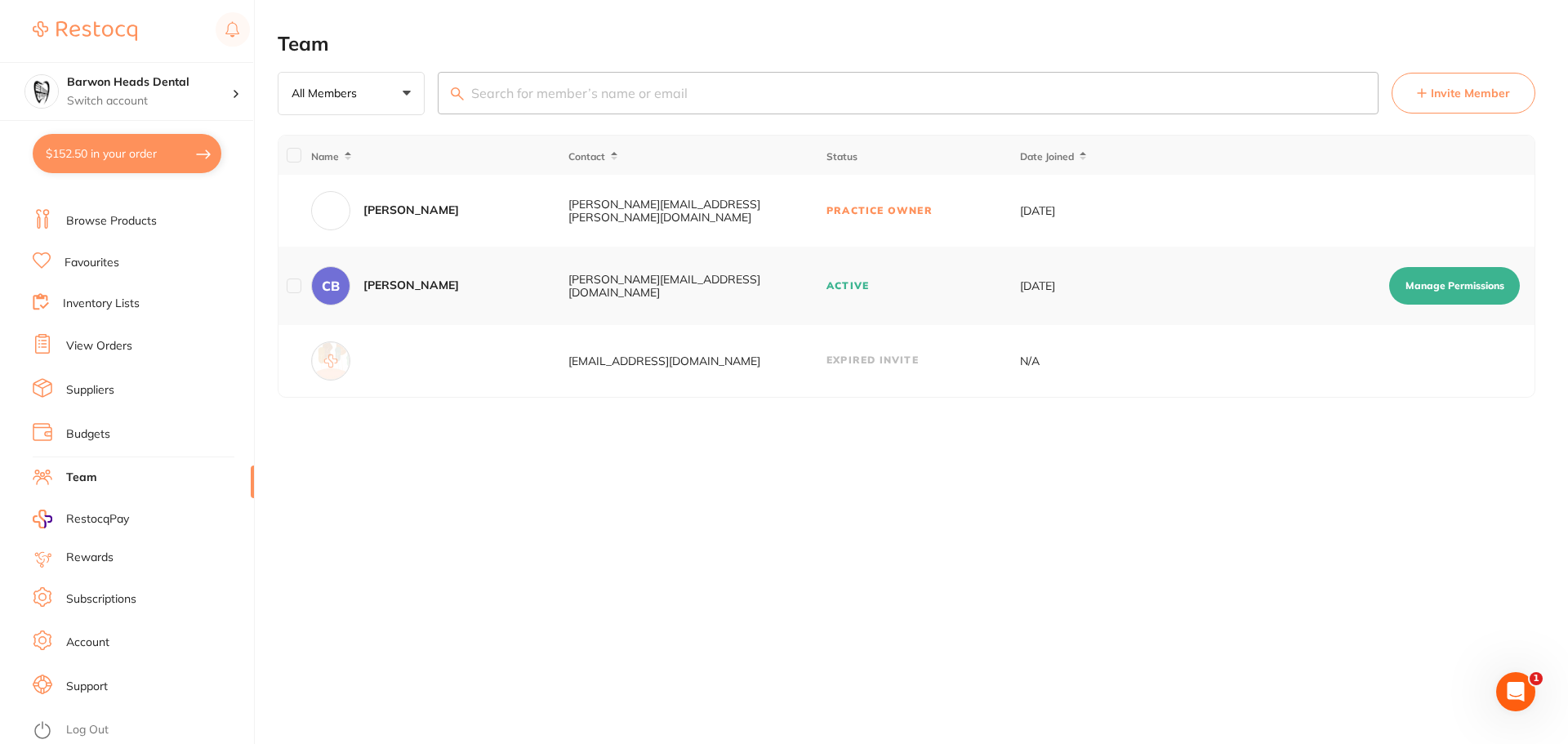
click at [711, 200] on td "[PERSON_NAME][EMAIL_ADDRESS][PERSON_NAME][DOMAIN_NAME]" at bounding box center [697, 211] width 258 height 72
click at [710, 200] on td "[PERSON_NAME][EMAIL_ADDRESS][PERSON_NAME][DOMAIN_NAME]" at bounding box center [697, 211] width 258 height 72
click at [926, 522] on div "Team All Members +0 All Members Active Pending Invite Expired Invite Invite Mem…" at bounding box center [923, 372] width 1290 height 744
click at [592, 459] on div "Team All Members +0 All Members Active Pending Invite Expired Invite Invite Mem…" at bounding box center [923, 372] width 1290 height 744
click at [1166, 558] on div "Team All Members +0 All Members Active Pending Invite Expired Invite Invite Mem…" at bounding box center [923, 372] width 1290 height 744
